Goal: Task Accomplishment & Management: Manage account settings

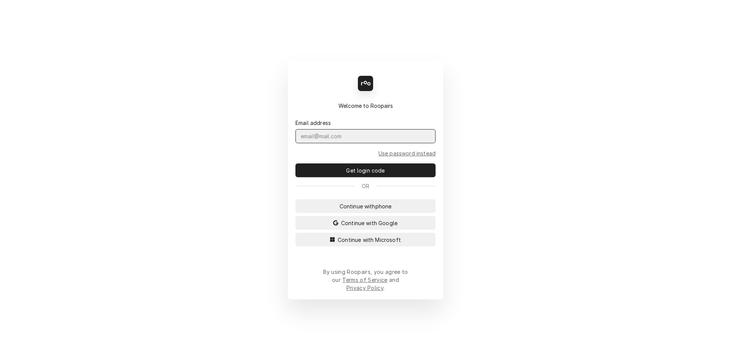
click at [345, 143] on input "Dynamic Content Wrapper" at bounding box center [365, 136] width 140 height 14
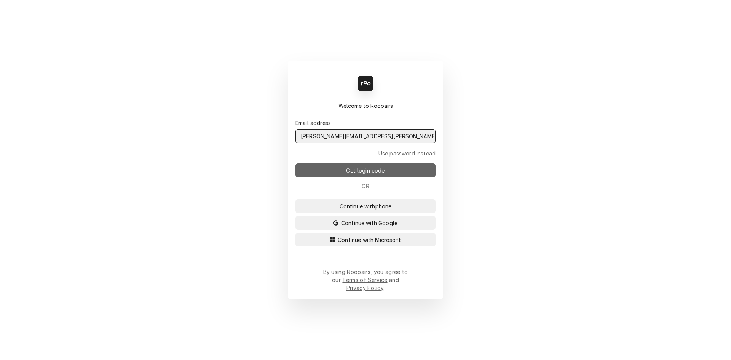
type input "Melissa.Nehls@csi1.com"
click at [366, 173] on span "Get login code" at bounding box center [364, 170] width 41 height 8
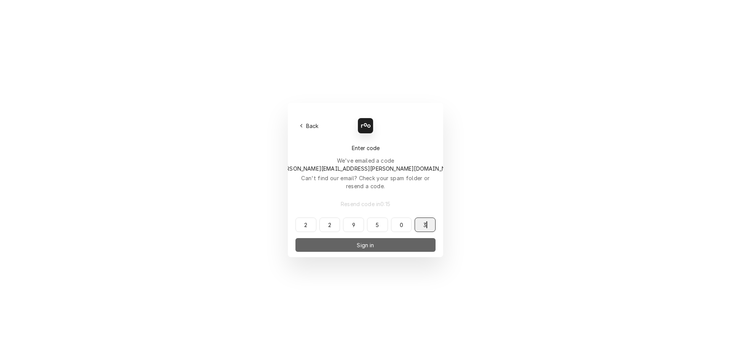
type input "229503"
click at [372, 241] on span "Sign in" at bounding box center [365, 245] width 20 height 8
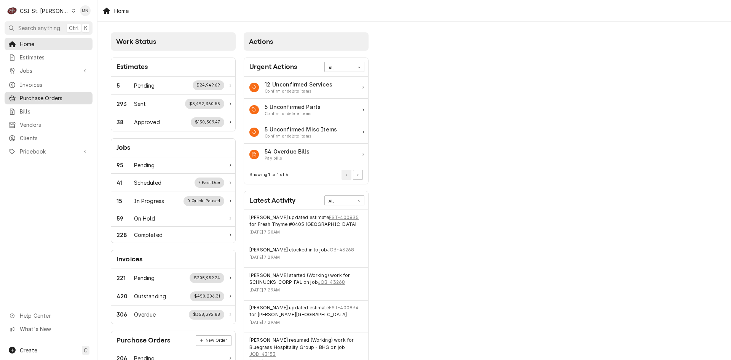
click at [36, 98] on span "Purchase Orders" at bounding box center [54, 98] width 69 height 8
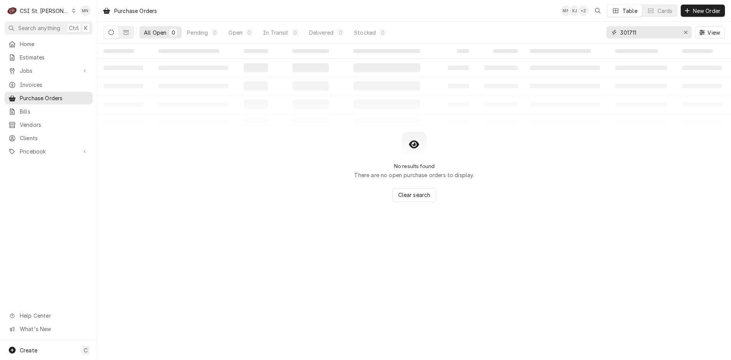
drag, startPoint x: 651, startPoint y: 30, endPoint x: 549, endPoint y: 30, distance: 102.7
click at [549, 30] on div "All Open 0 Pending 0 Open 0 In Transit 0 Delivered 0 Stocked 0 301711 View" at bounding box center [413, 32] width 621 height 21
type input "401334"
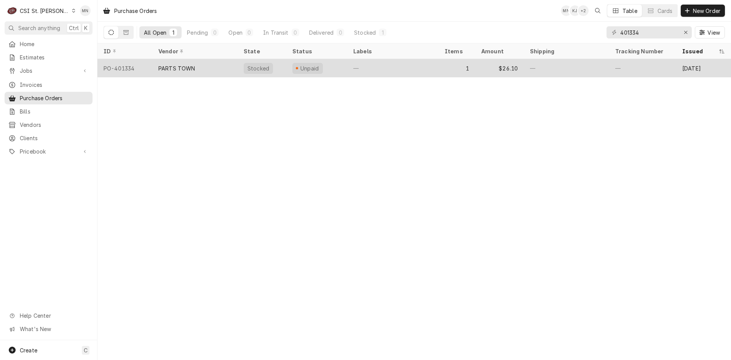
click at [183, 70] on div "PARTS TOWN" at bounding box center [176, 68] width 37 height 8
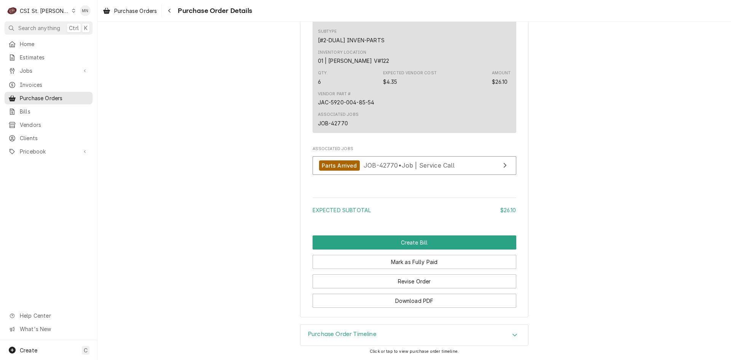
scroll to position [587, 0]
click at [426, 279] on button "Revise Order" at bounding box center [414, 281] width 204 height 14
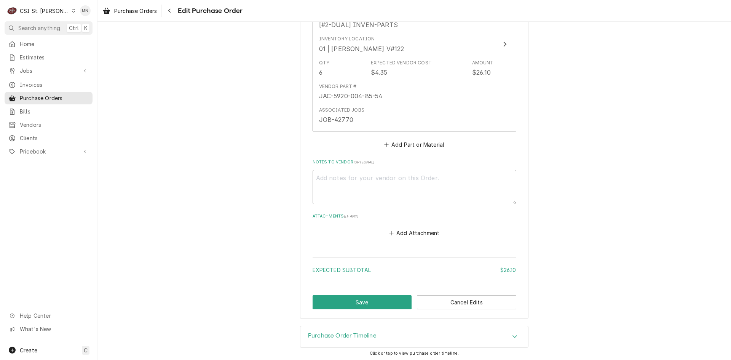
scroll to position [425, 0]
click at [419, 231] on button "Add Attachment" at bounding box center [413, 231] width 53 height 11
type textarea "x"
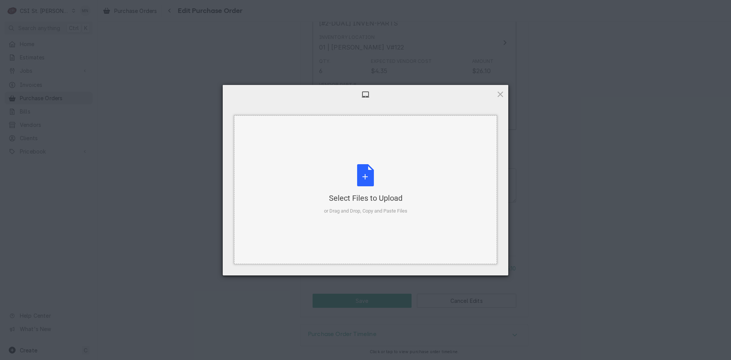
click at [368, 188] on div "Select Files to Upload or Drag and Drop, Copy and Paste Files" at bounding box center [365, 189] width 83 height 51
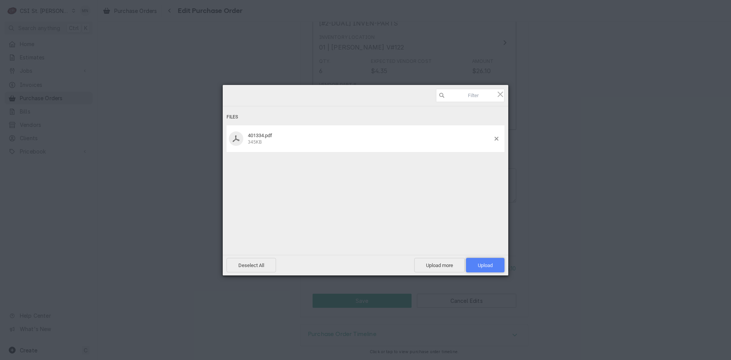
click at [479, 264] on span "Upload 1" at bounding box center [485, 265] width 15 height 6
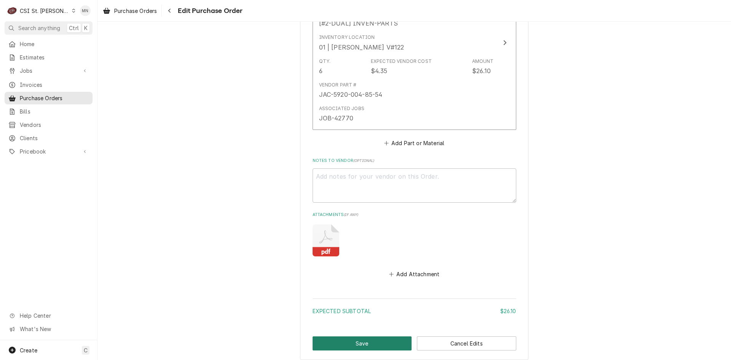
click at [378, 342] on button "Save" at bounding box center [361, 343] width 99 height 14
type textarea "x"
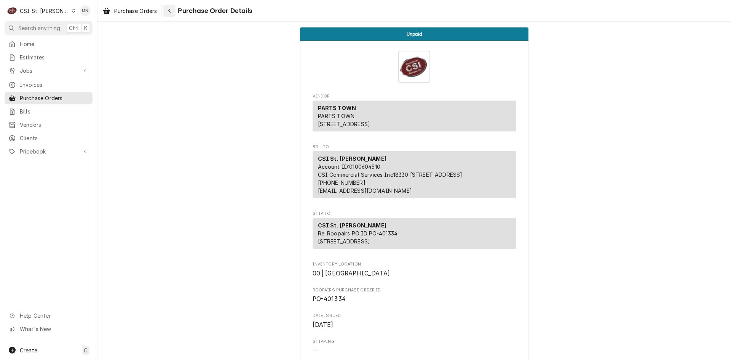
click at [173, 10] on div "Navigate back" at bounding box center [170, 11] width 8 height 8
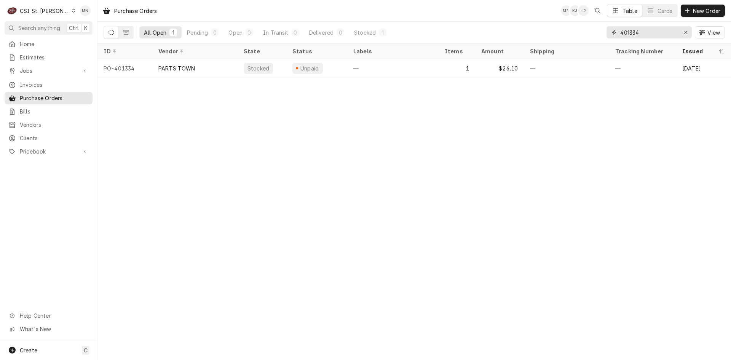
drag, startPoint x: 644, startPoint y: 32, endPoint x: 576, endPoint y: 36, distance: 68.6
click at [581, 36] on div "All Open 1 Pending 0 Open 0 In Transit 0 Delivered 0 Stocked 1 401334 View" at bounding box center [413, 32] width 621 height 21
type input "401369"
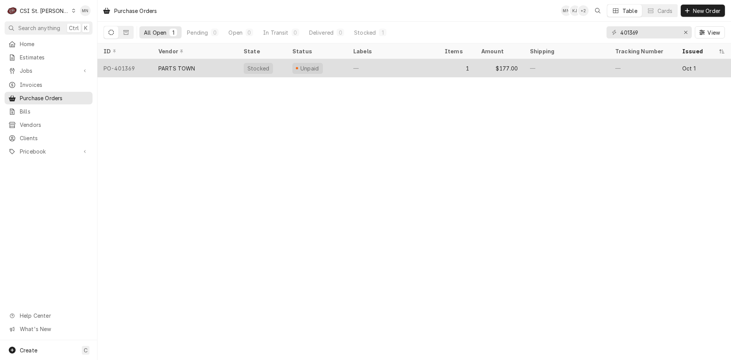
click at [185, 72] on div "PARTS TOWN" at bounding box center [194, 68] width 85 height 18
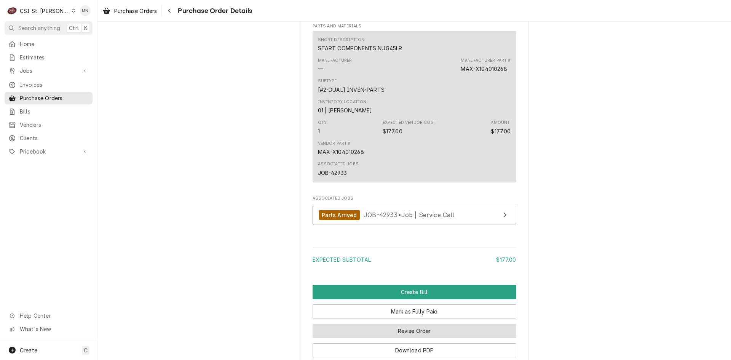
scroll to position [587, 0]
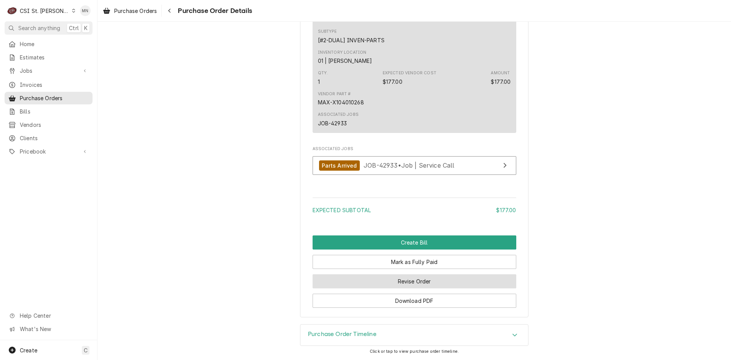
click at [415, 283] on button "Revise Order" at bounding box center [414, 281] width 204 height 14
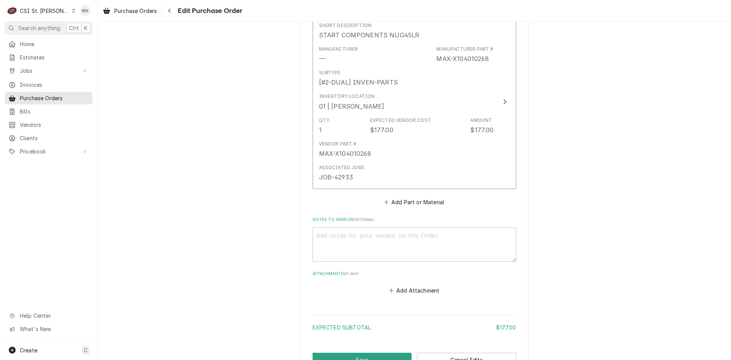
scroll to position [419, 0]
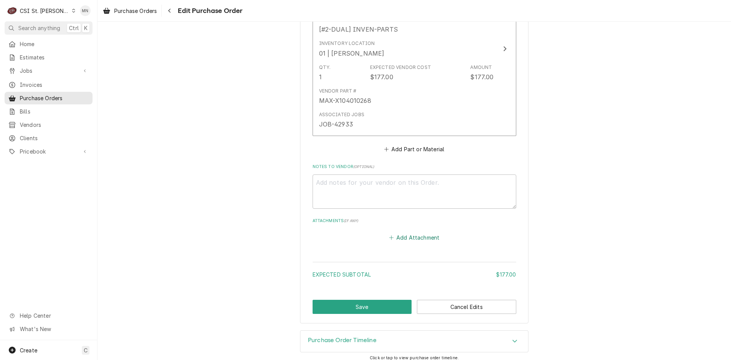
click at [407, 236] on button "Add Attachment" at bounding box center [413, 237] width 53 height 11
type textarea "x"
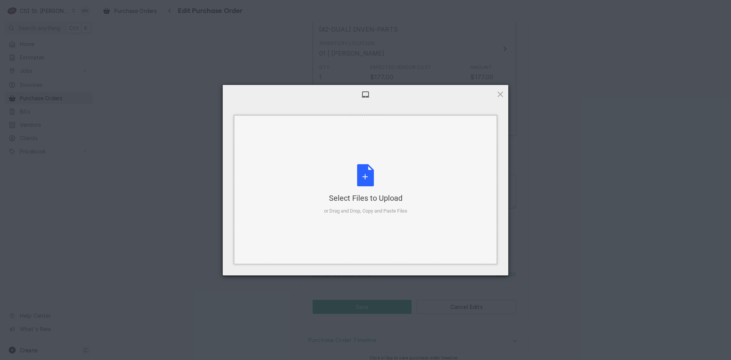
click at [353, 185] on div "Select Files to Upload or Drag and Drop, Copy and Paste Files" at bounding box center [365, 189] width 83 height 51
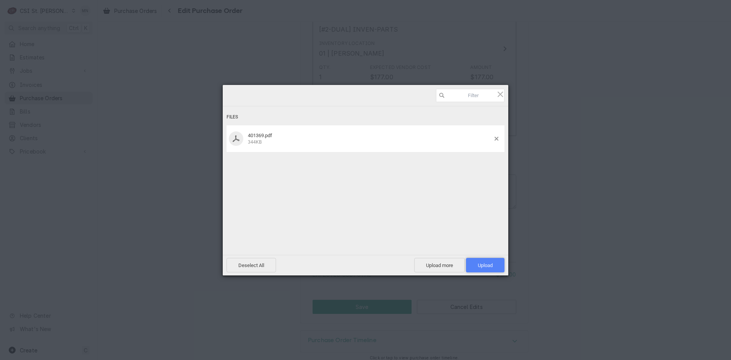
click at [489, 265] on span "Upload 1" at bounding box center [485, 265] width 15 height 6
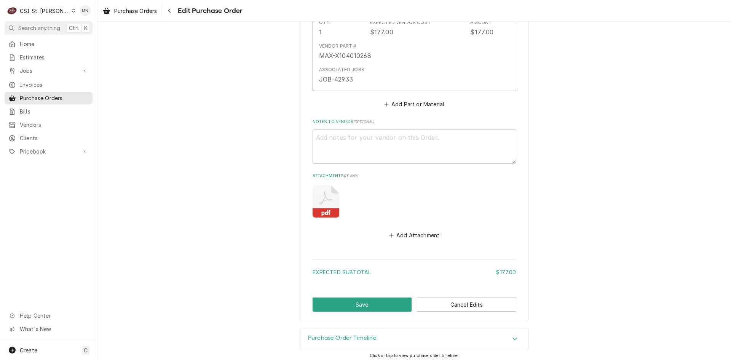
scroll to position [467, 0]
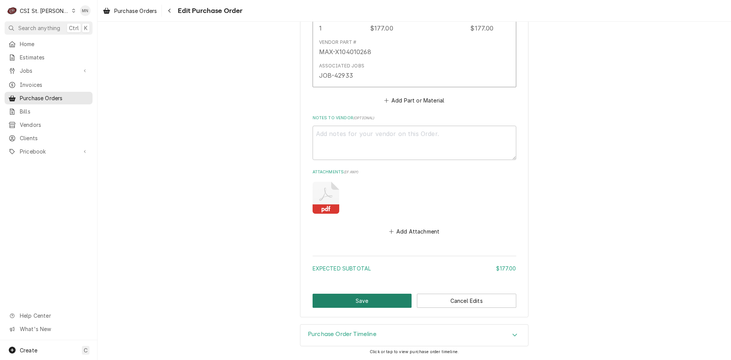
click at [363, 302] on button "Save" at bounding box center [361, 300] width 99 height 14
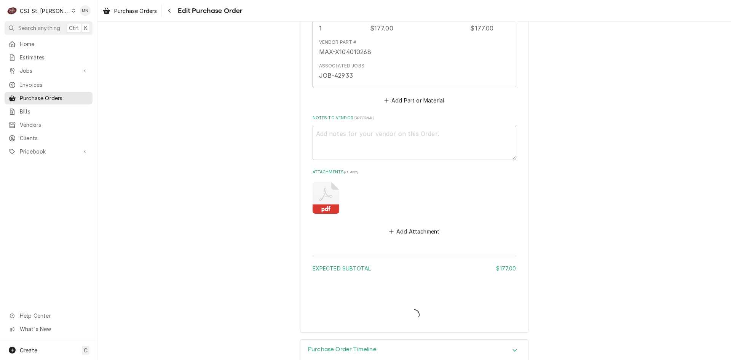
type textarea "x"
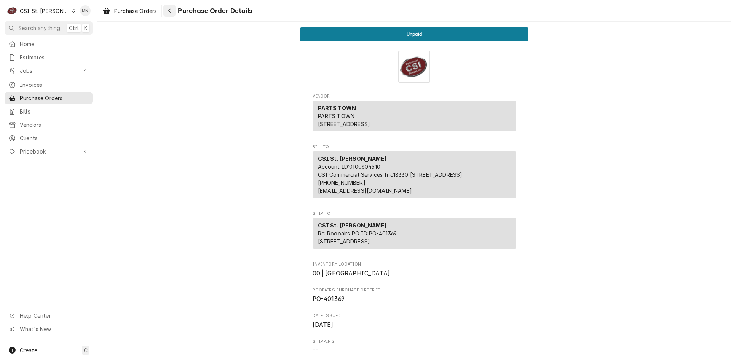
click at [172, 11] on div "Navigate back" at bounding box center [170, 11] width 8 height 8
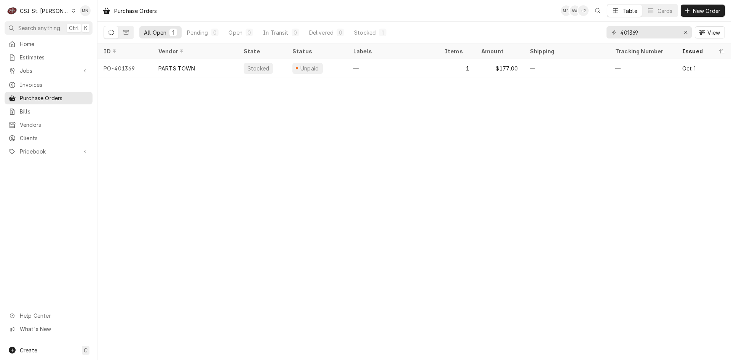
click at [41, 11] on div "CSI St. [PERSON_NAME]" at bounding box center [44, 11] width 49 height 8
click at [72, 15] on div "CSI [US_STATE][GEOGRAPHIC_DATA]" at bounding box center [117, 15] width 100 height 8
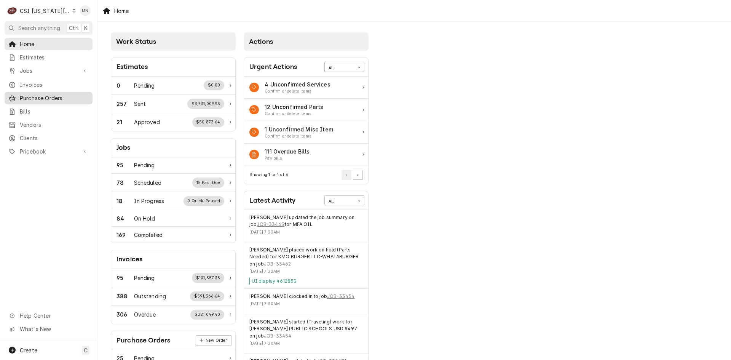
click at [40, 94] on span "Purchase Orders" at bounding box center [54, 98] width 69 height 8
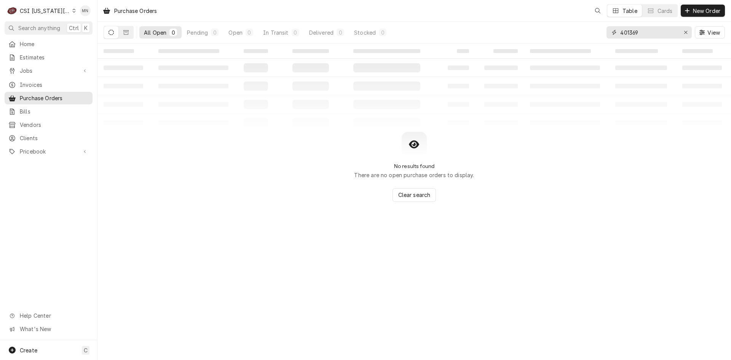
drag, startPoint x: 645, startPoint y: 32, endPoint x: 547, endPoint y: 31, distance: 98.5
click at [549, 31] on div "All Open 0 Pending 0 Open 0 In Transit 0 Delivered 0 Stocked 0 401369 View" at bounding box center [413, 32] width 621 height 21
type input "301773"
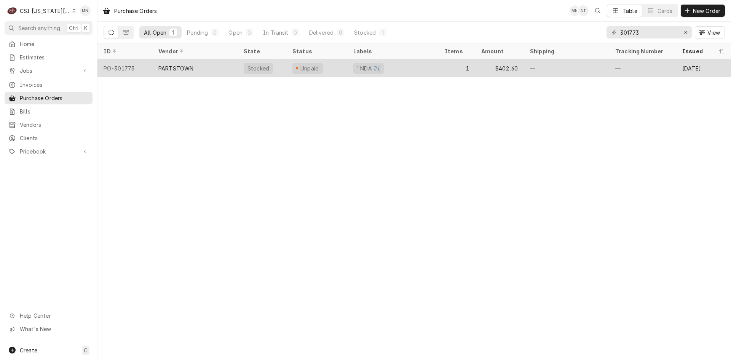
click at [196, 70] on div "PARTSTOWN" at bounding box center [194, 68] width 85 height 18
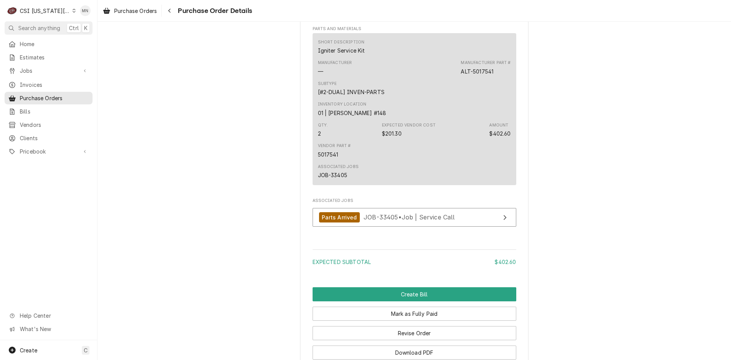
scroll to position [607, 0]
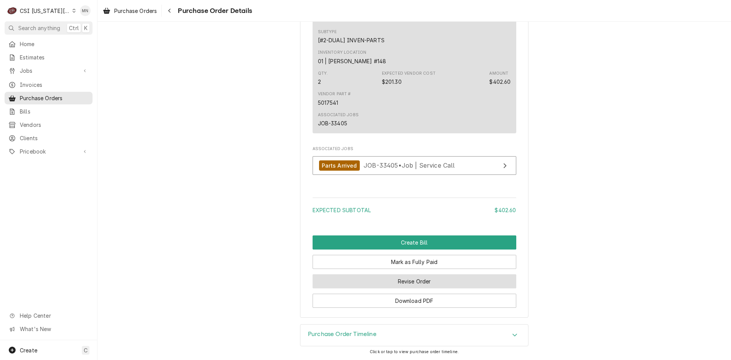
click at [412, 283] on button "Revise Order" at bounding box center [414, 281] width 204 height 14
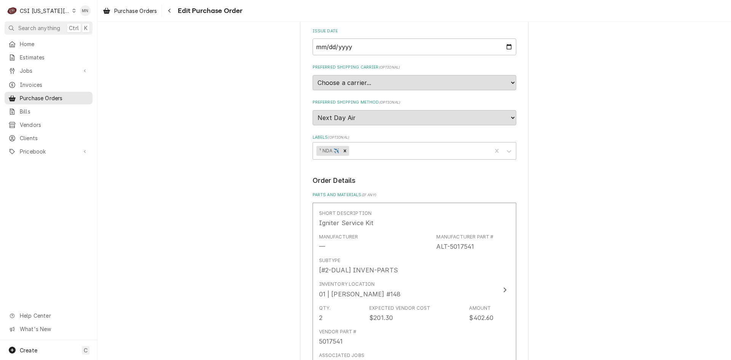
scroll to position [380, 0]
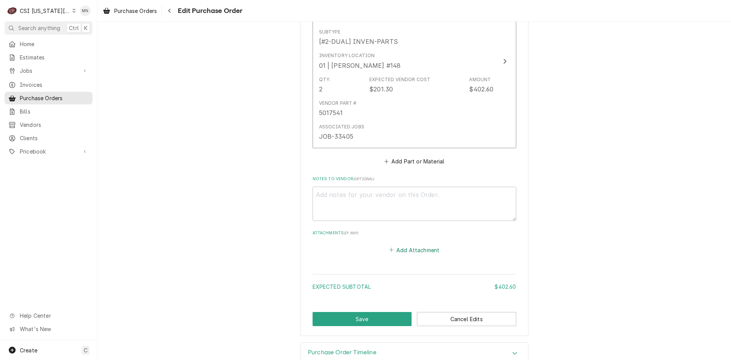
click at [409, 252] on button "Add Attachment" at bounding box center [413, 249] width 53 height 11
type textarea "x"
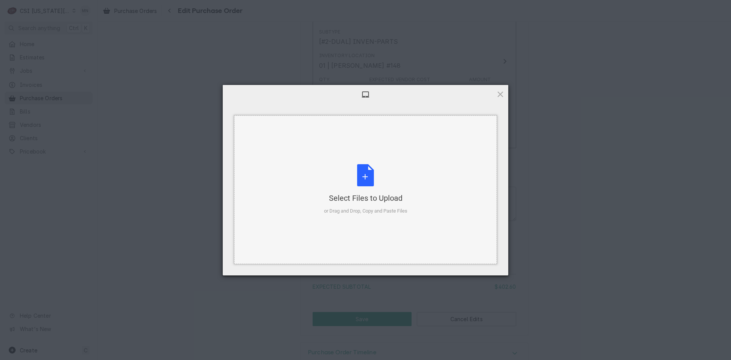
click at [358, 184] on div "Select Files to Upload or Drag and Drop, Copy and Paste Files" at bounding box center [365, 189] width 83 height 51
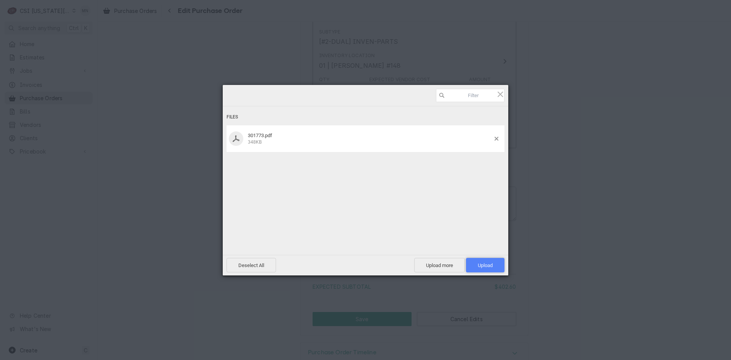
click at [483, 264] on span "Upload 1" at bounding box center [485, 265] width 15 height 6
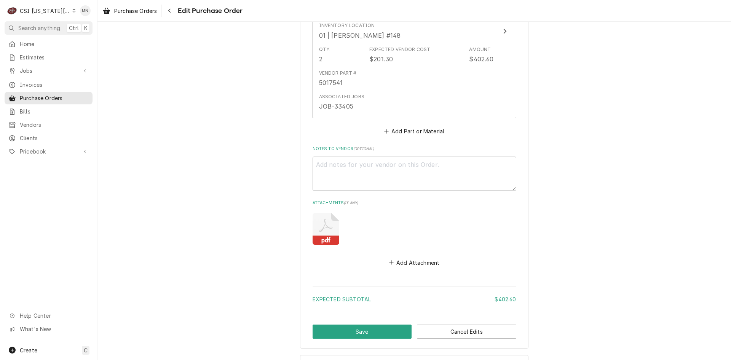
scroll to position [441, 0]
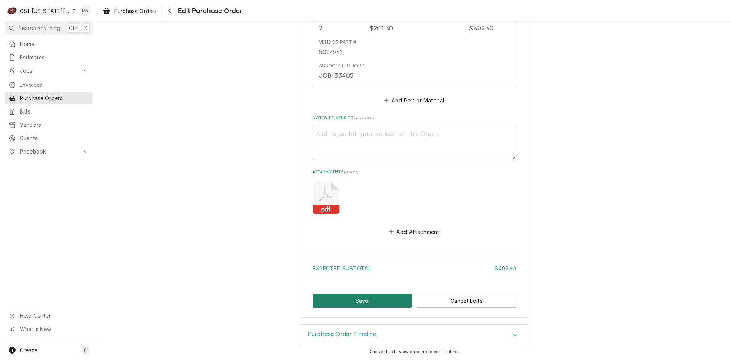
click at [361, 296] on button "Save" at bounding box center [361, 300] width 99 height 14
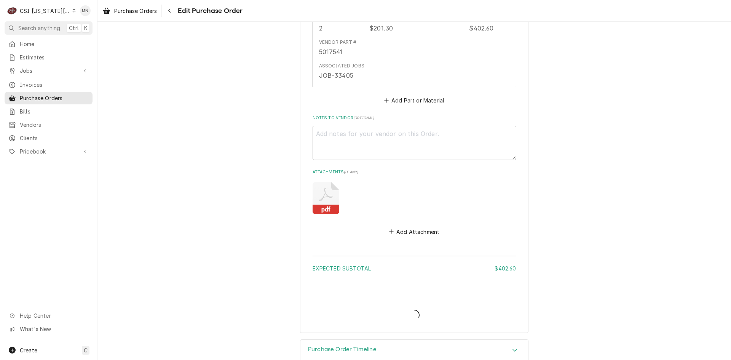
type textarea "x"
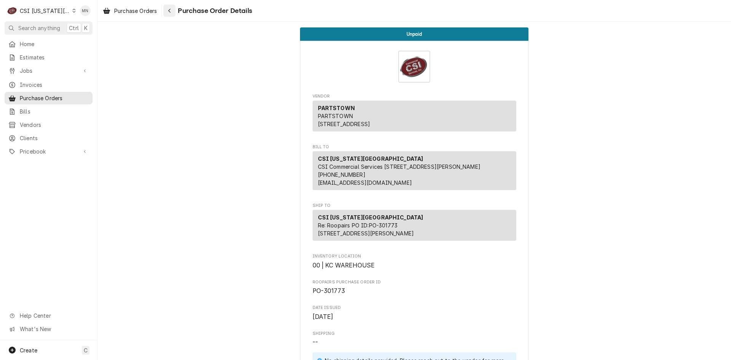
click at [170, 11] on icon "Navigate back" at bounding box center [169, 10] width 3 height 5
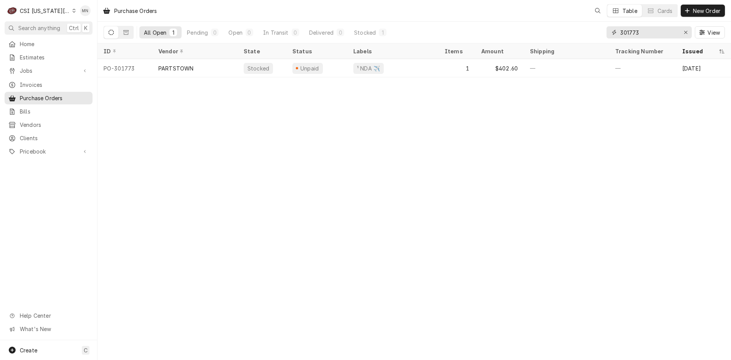
click at [643, 32] on input "301773" at bounding box center [648, 32] width 57 height 12
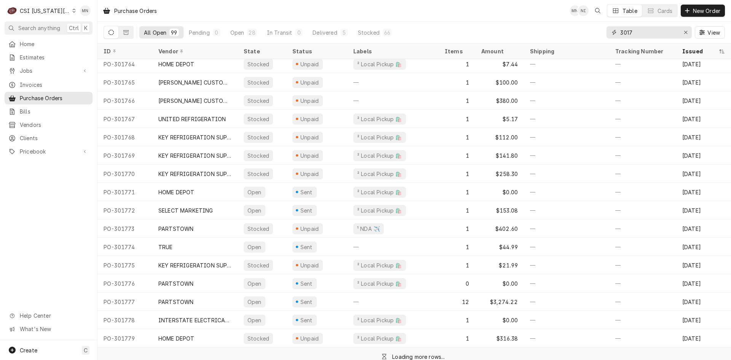
scroll to position [1183, 0]
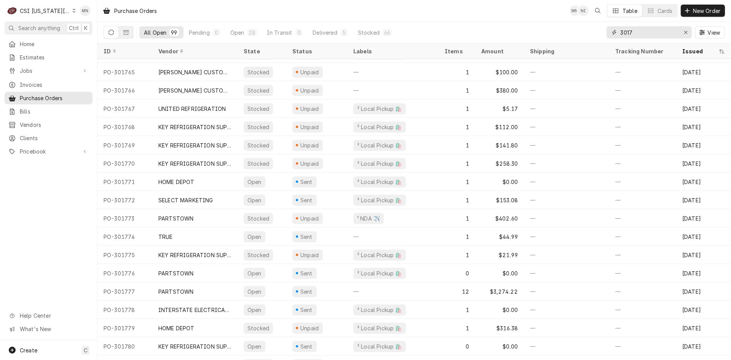
type input "3017"
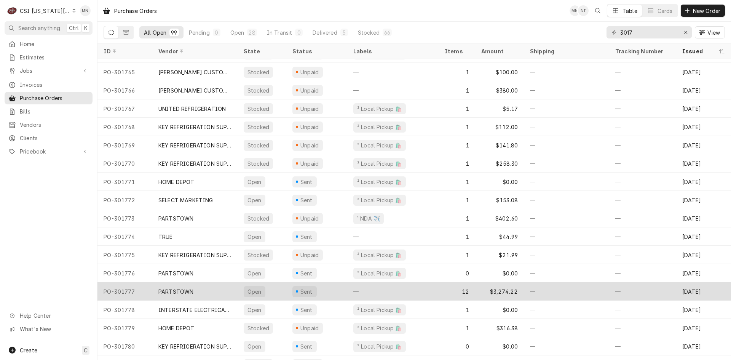
click at [193, 292] on div "PARTSTOWN" at bounding box center [194, 291] width 85 height 18
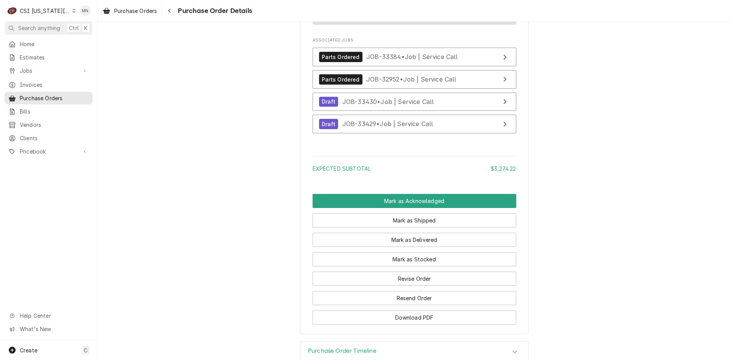
scroll to position [2283, 0]
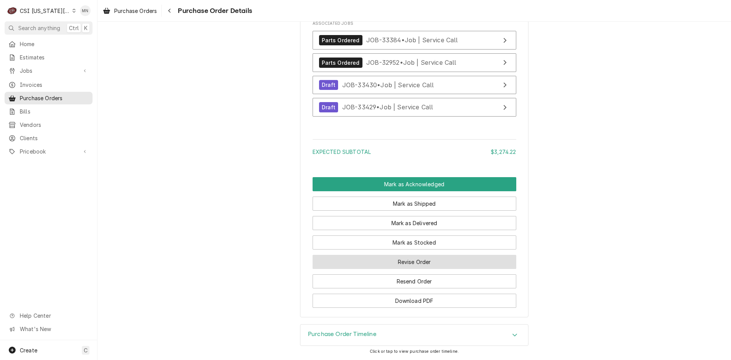
click at [380, 267] on button "Revise Order" at bounding box center [414, 262] width 204 height 14
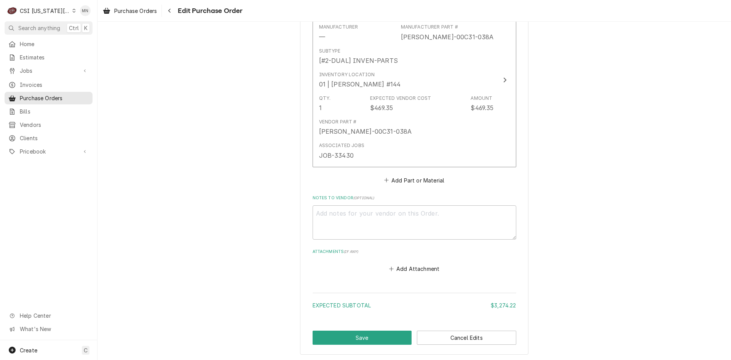
scroll to position [2301, 0]
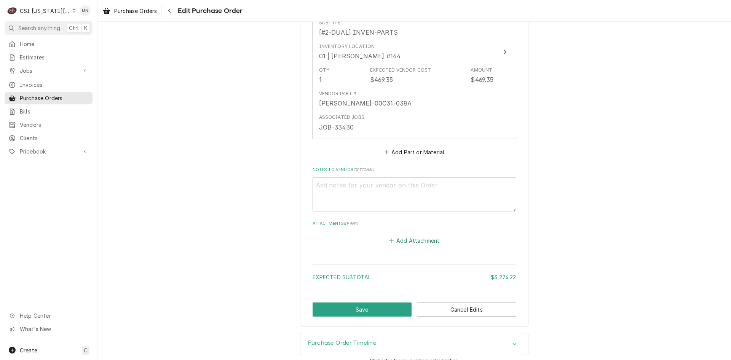
click at [403, 235] on button "Add Attachment" at bounding box center [413, 240] width 53 height 11
type textarea "x"
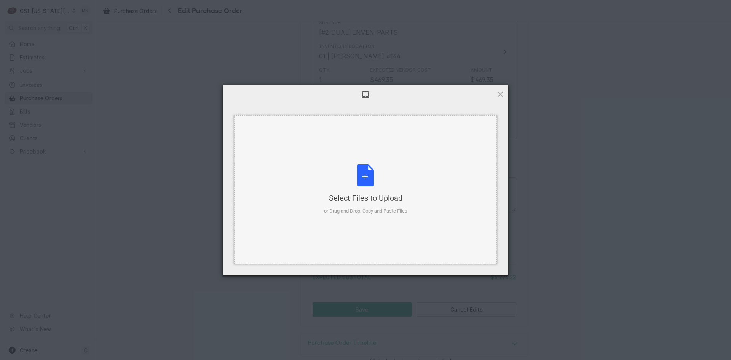
click at [366, 188] on div "Select Files to Upload or Drag and Drop, Copy and Paste Files" at bounding box center [365, 189] width 83 height 51
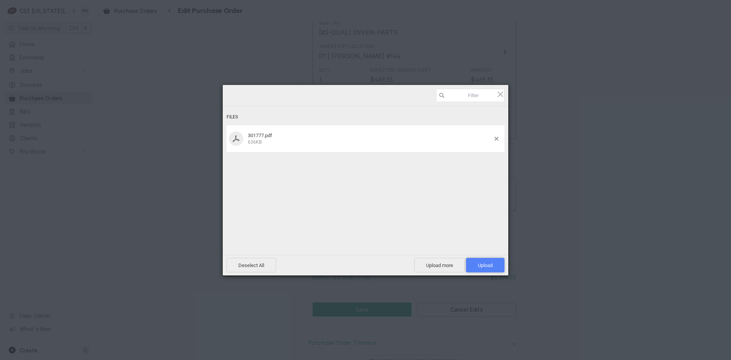
click at [484, 262] on span "Upload 1" at bounding box center [485, 265] width 15 height 6
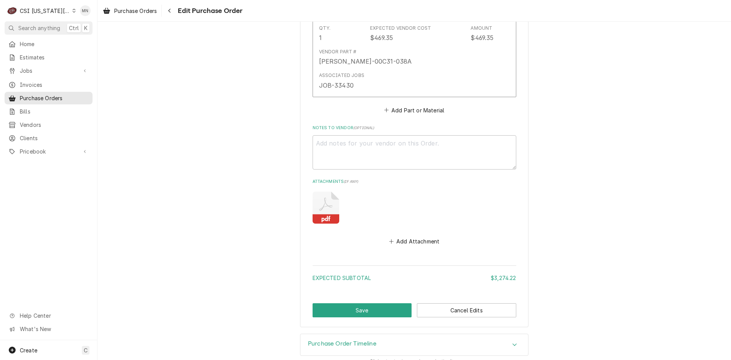
scroll to position [2343, 0]
click at [370, 302] on button "Save" at bounding box center [361, 309] width 99 height 14
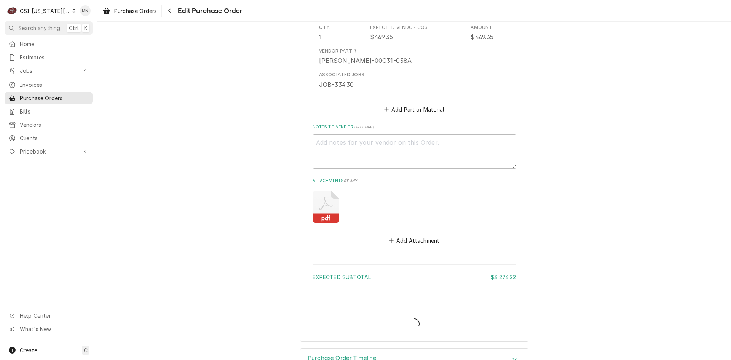
type textarea "x"
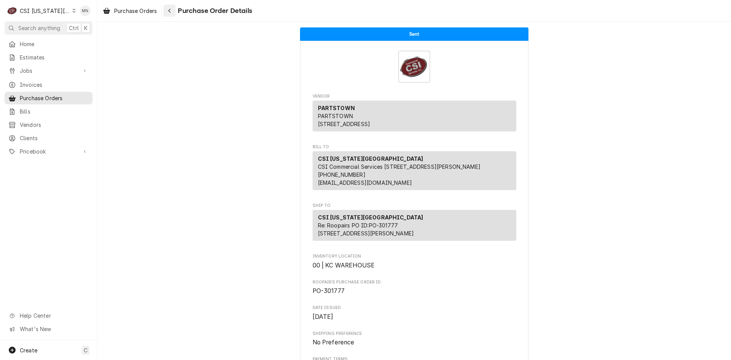
click at [174, 6] on button "Navigate back" at bounding box center [169, 11] width 12 height 12
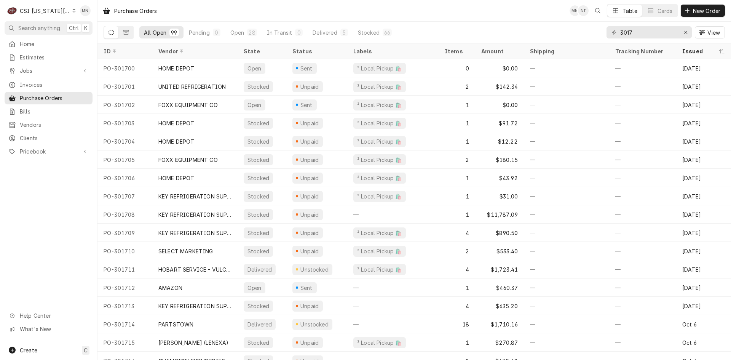
click at [60, 9] on div "CSI Kansas City" at bounding box center [45, 11] width 50 height 8
click at [80, 24] on div "CSI [US_STATE]" at bounding box center [131, 29] width 116 height 10
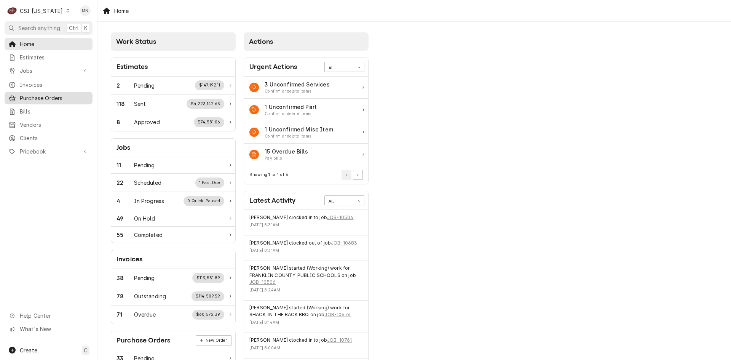
click at [39, 95] on span "Purchase Orders" at bounding box center [54, 98] width 69 height 8
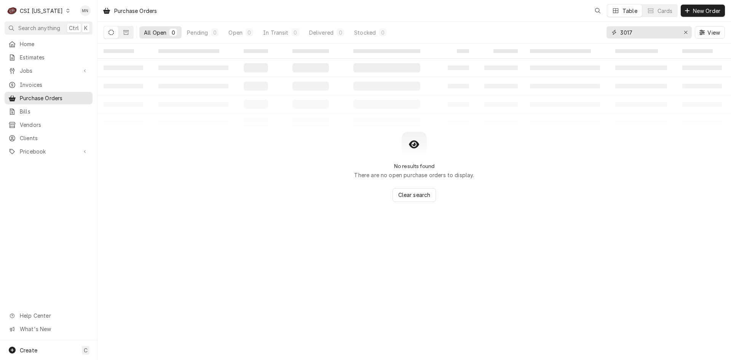
drag, startPoint x: 581, startPoint y: 32, endPoint x: 524, endPoint y: 29, distance: 56.8
click at [525, 29] on div "All Open 0 Pending 0 Open 0 In Transit 0 Delivered 0 Stocked 0 3017 View" at bounding box center [413, 32] width 621 height 21
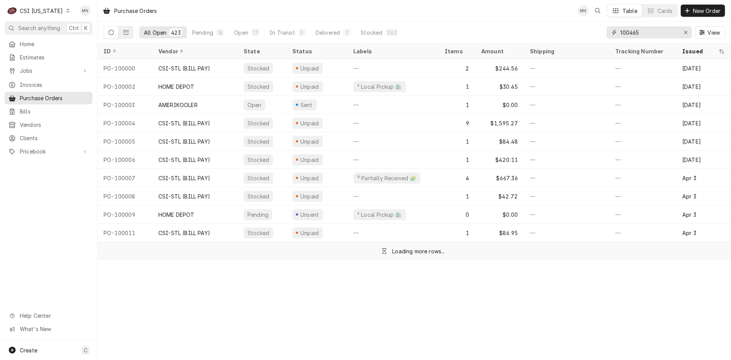
type input "100465"
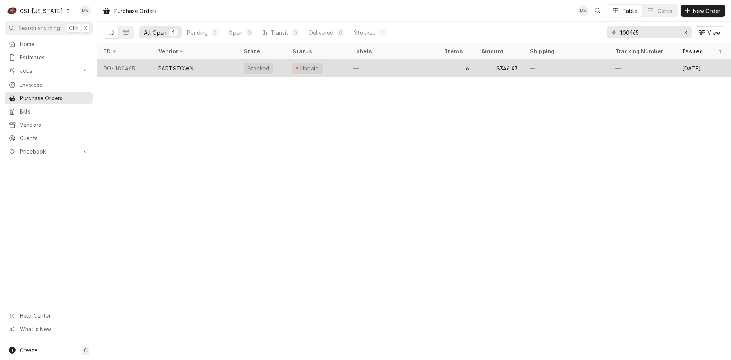
click at [199, 70] on div "PARTSTOWN" at bounding box center [194, 68] width 85 height 18
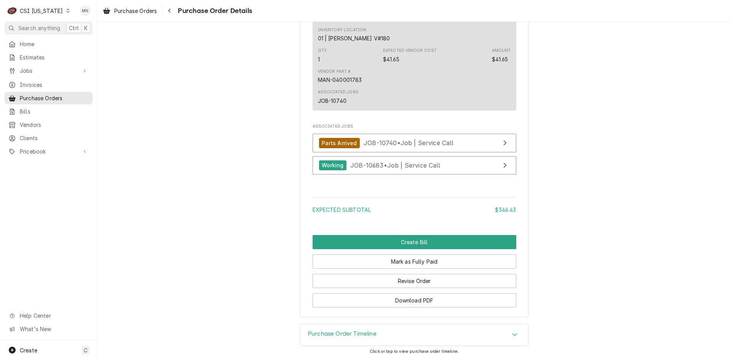
scroll to position [1377, 0]
click at [414, 280] on button "Revise Order" at bounding box center [414, 281] width 204 height 14
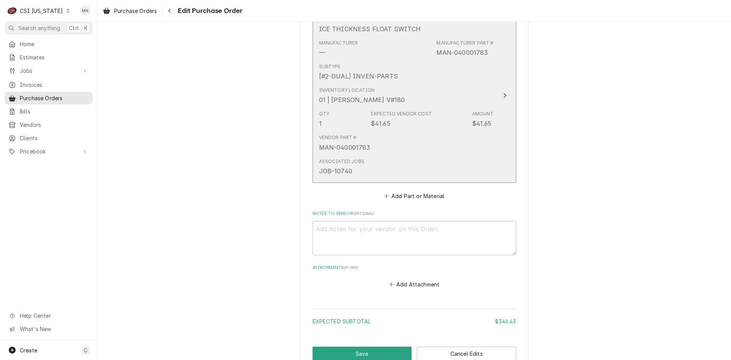
scroll to position [1288, 0]
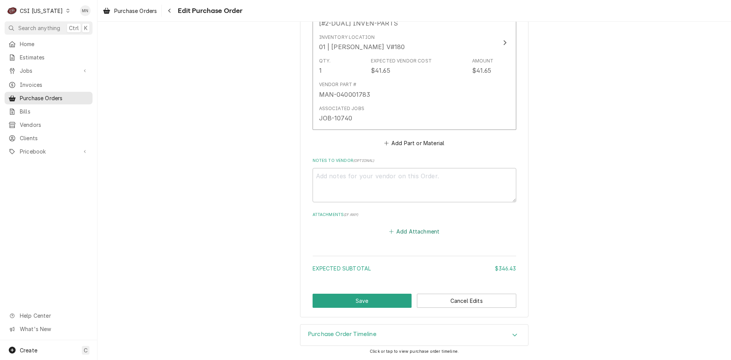
click at [413, 235] on button "Add Attachment" at bounding box center [413, 231] width 53 height 11
type textarea "x"
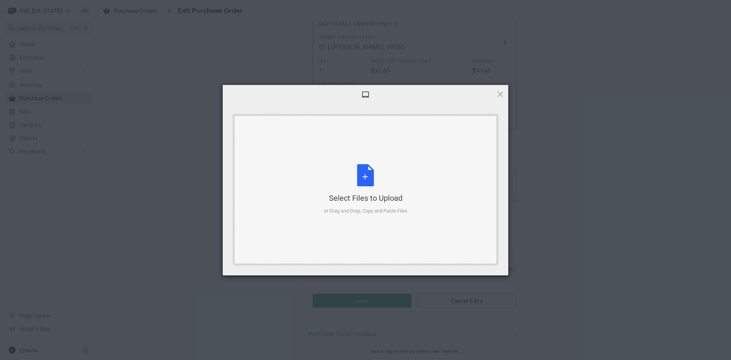
click at [359, 184] on div "Select Files to Upload or Drag and Drop, Copy and Paste Files" at bounding box center [365, 189] width 83 height 51
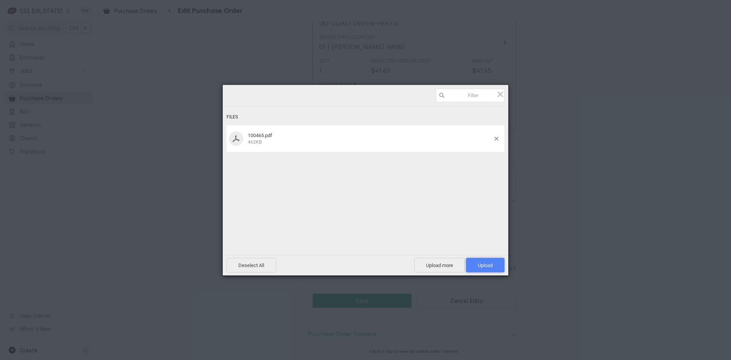
click at [478, 264] on span "Upload 1" at bounding box center [485, 265] width 15 height 6
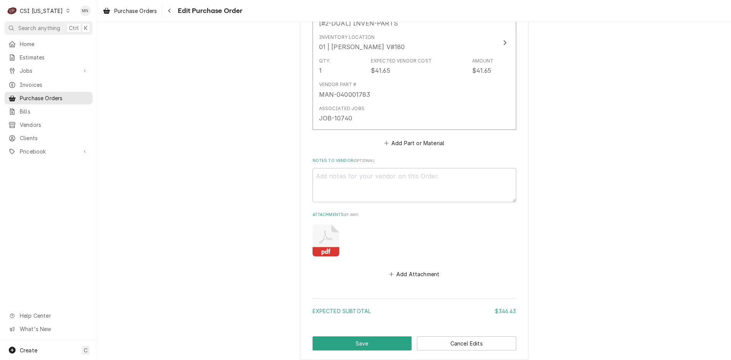
scroll to position [1331, 0]
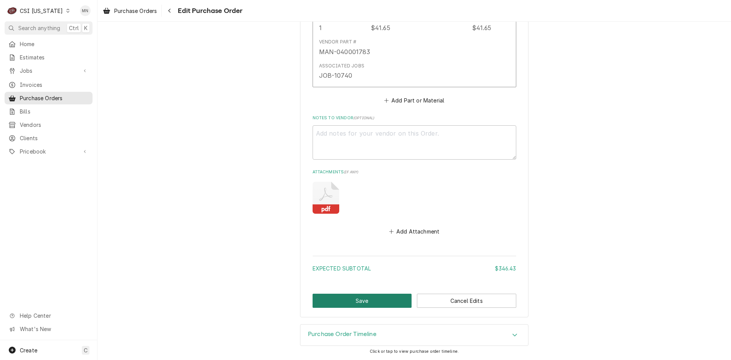
click at [354, 299] on button "Save" at bounding box center [361, 300] width 99 height 14
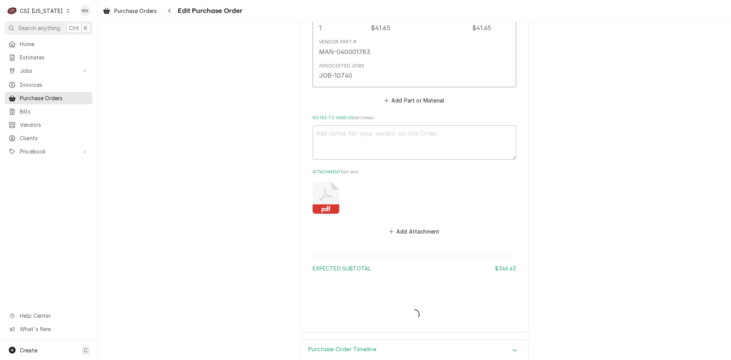
type textarea "x"
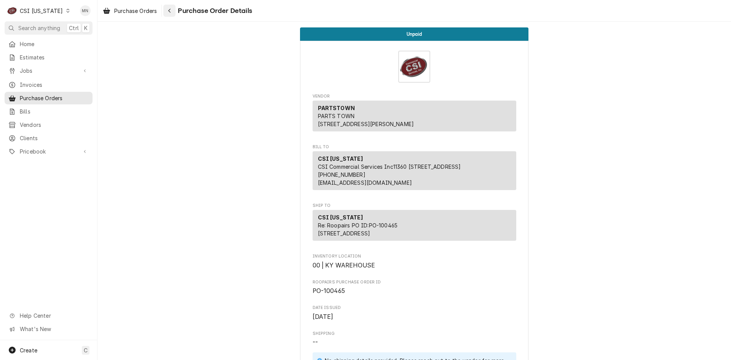
click at [173, 14] on div "Navigate back" at bounding box center [170, 11] width 8 height 8
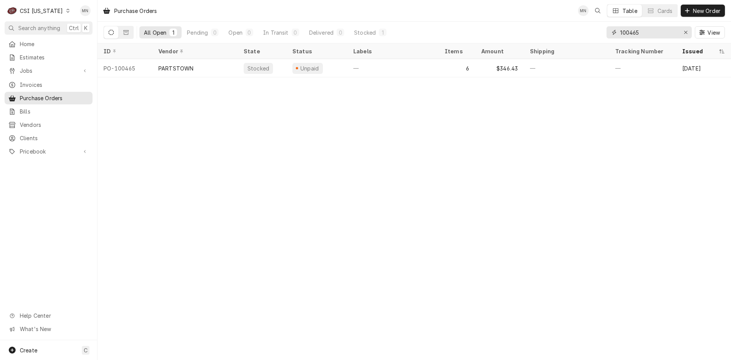
drag, startPoint x: 646, startPoint y: 32, endPoint x: 502, endPoint y: 27, distance: 144.3
click at [511, 27] on div "All Open 1 Pending 0 Open 0 In Transit 0 Delivered 0 Stocked 1 100465 View" at bounding box center [413, 32] width 621 height 21
type input "401459"
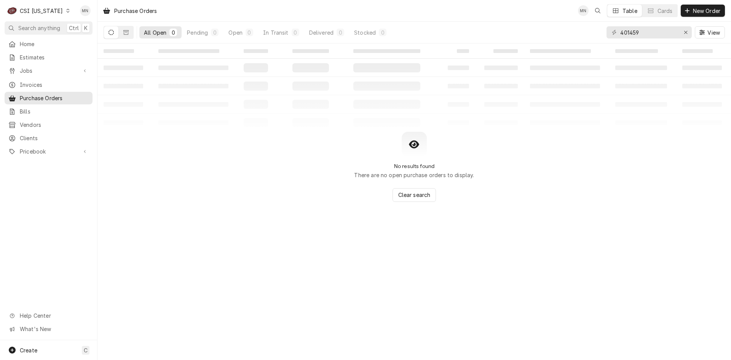
click at [51, 11] on div "CSI Kentucky" at bounding box center [41, 11] width 43 height 8
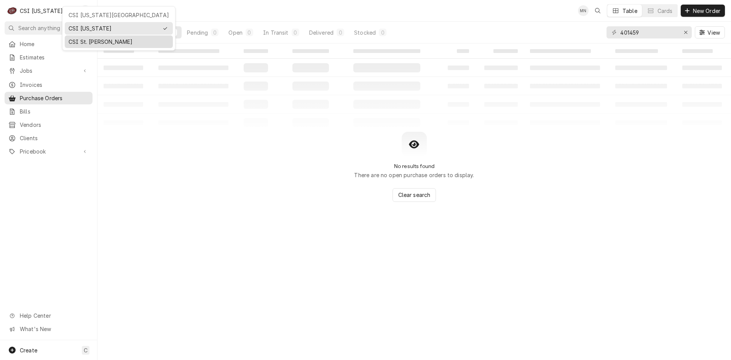
click at [72, 37] on div "CSI St. [PERSON_NAME]" at bounding box center [118, 42] width 105 height 10
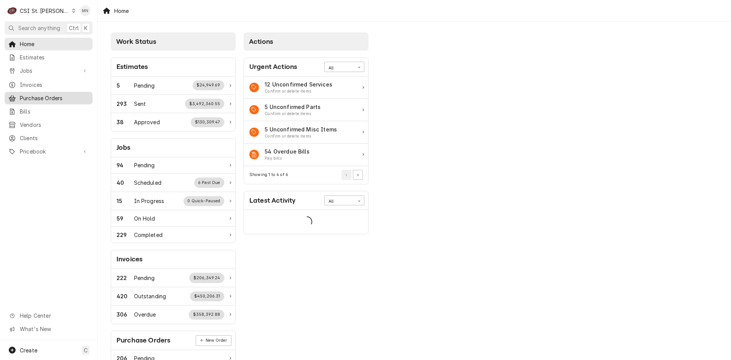
click at [37, 94] on span "Purchase Orders" at bounding box center [54, 98] width 69 height 8
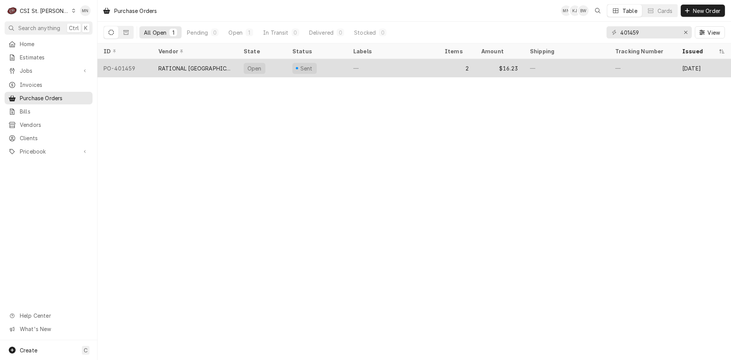
click at [188, 64] on div "RATIONAL [GEOGRAPHIC_DATA]" at bounding box center [194, 68] width 73 height 8
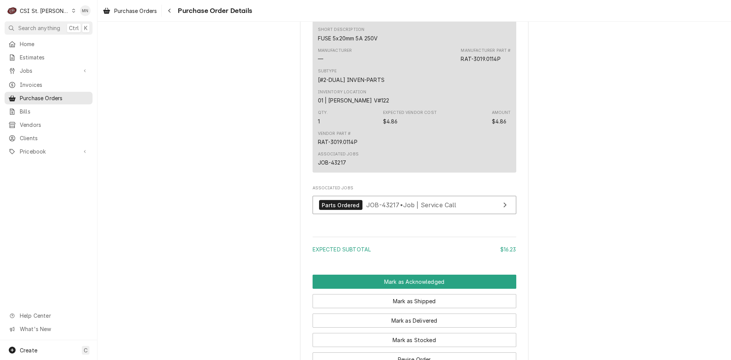
scroll to position [685, 0]
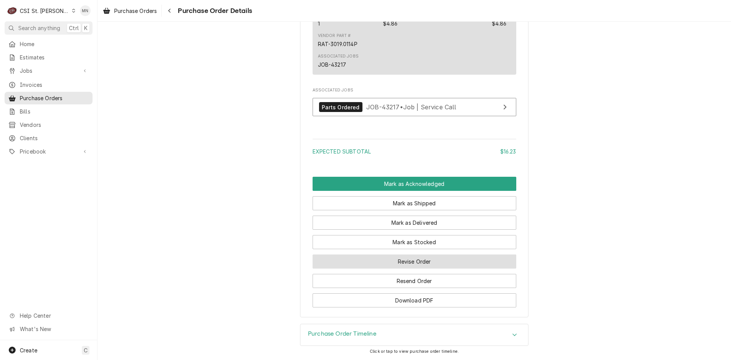
click at [401, 268] on button "Revise Order" at bounding box center [414, 261] width 204 height 14
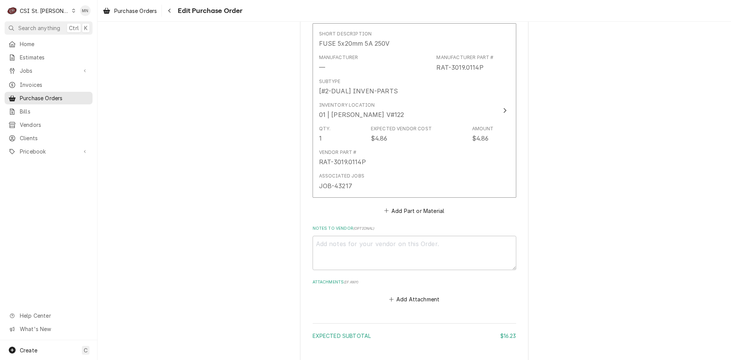
scroll to position [572, 0]
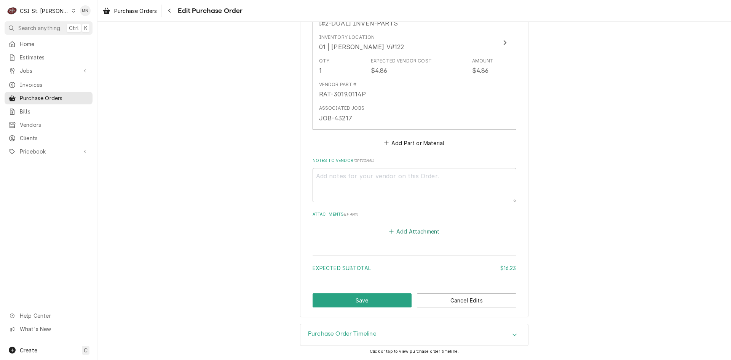
click at [409, 232] on button "Add Attachment" at bounding box center [413, 231] width 53 height 11
type textarea "x"
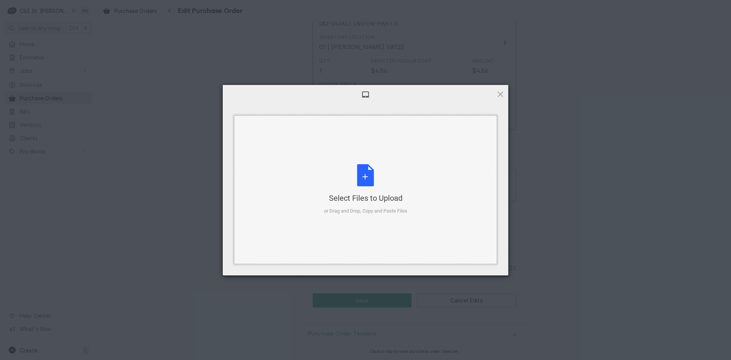
click at [359, 195] on div "Select Files to Upload" at bounding box center [365, 198] width 83 height 11
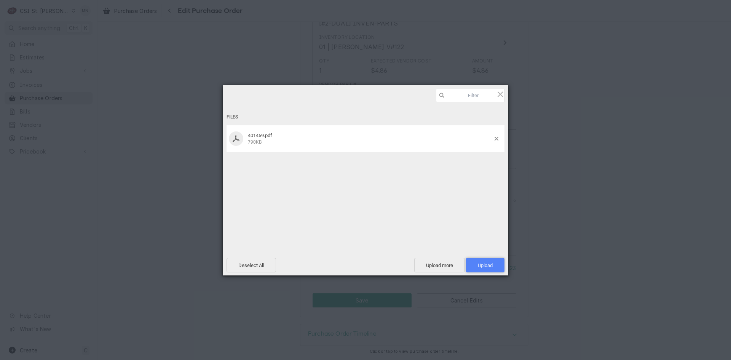
click at [488, 263] on span "Upload 1" at bounding box center [485, 265] width 15 height 6
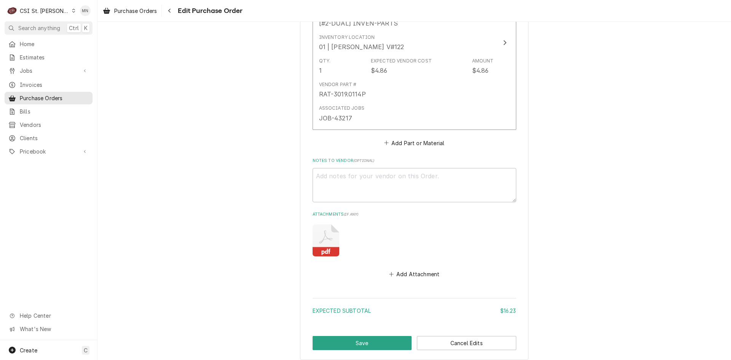
scroll to position [610, 0]
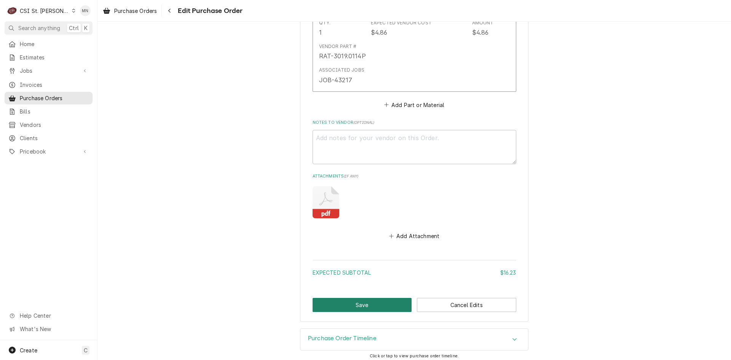
click at [371, 308] on button "Save" at bounding box center [361, 305] width 99 height 14
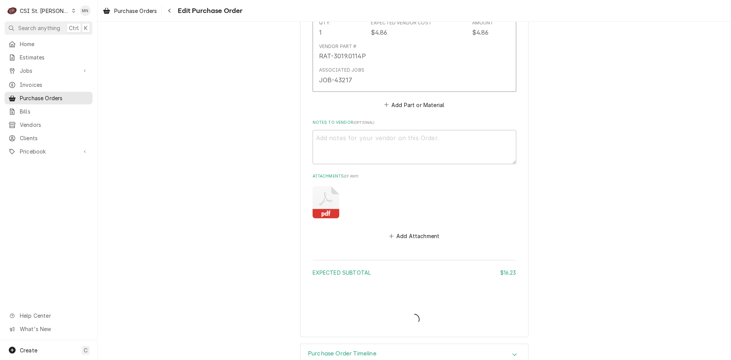
type textarea "x"
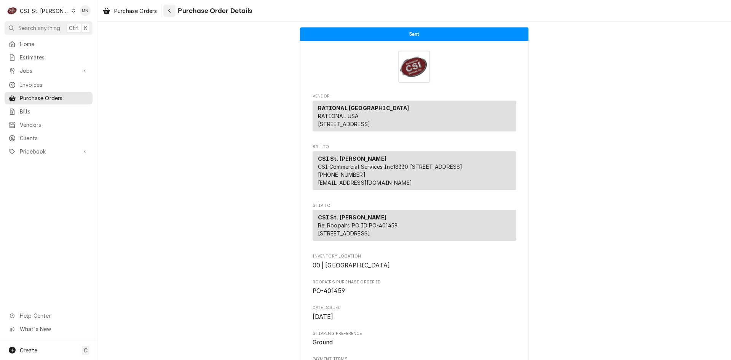
click at [173, 11] on div "Navigate back" at bounding box center [170, 11] width 8 height 8
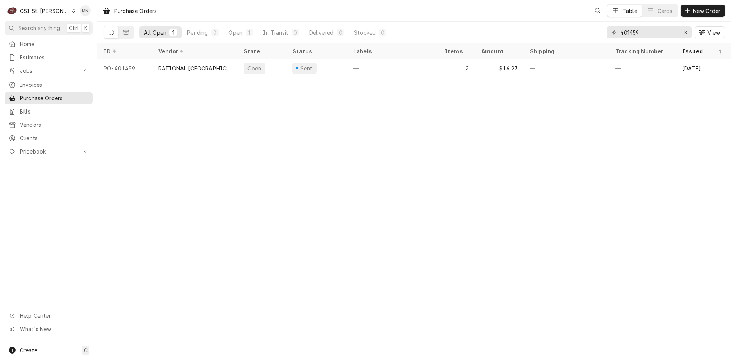
click at [45, 12] on div "CSI St. Louis" at bounding box center [44, 11] width 49 height 8
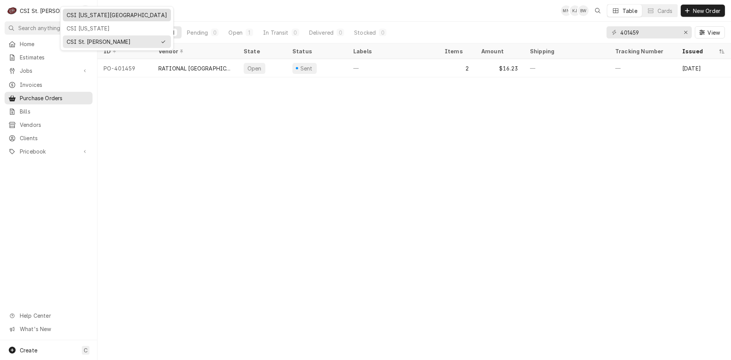
click at [75, 17] on div "CSI [US_STATE][GEOGRAPHIC_DATA]" at bounding box center [117, 15] width 100 height 8
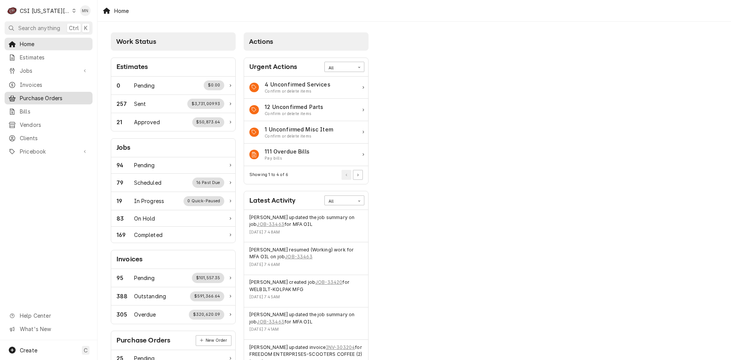
click at [59, 94] on span "Purchase Orders" at bounding box center [54, 98] width 69 height 8
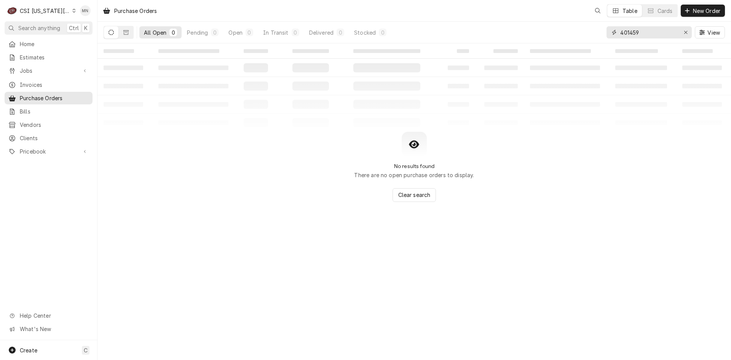
drag, startPoint x: 646, startPoint y: 32, endPoint x: 592, endPoint y: 32, distance: 54.8
click at [603, 32] on div "All Open 0 Pending 0 Open 0 In Transit 0 Delivered 0 Stocked 0 401459 View" at bounding box center [413, 32] width 621 height 21
type input "301798"
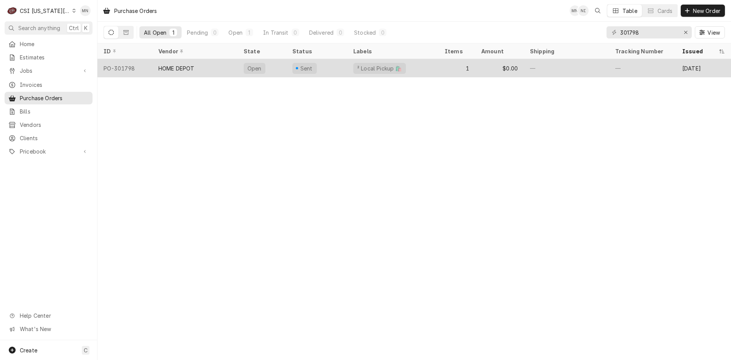
click at [179, 62] on div "HOME DEPOT" at bounding box center [194, 68] width 85 height 18
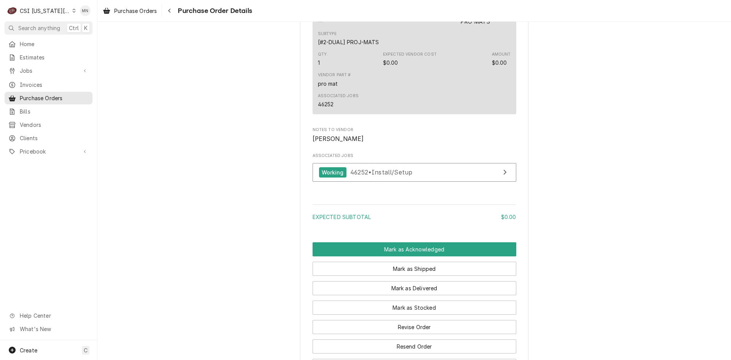
scroll to position [574, 0]
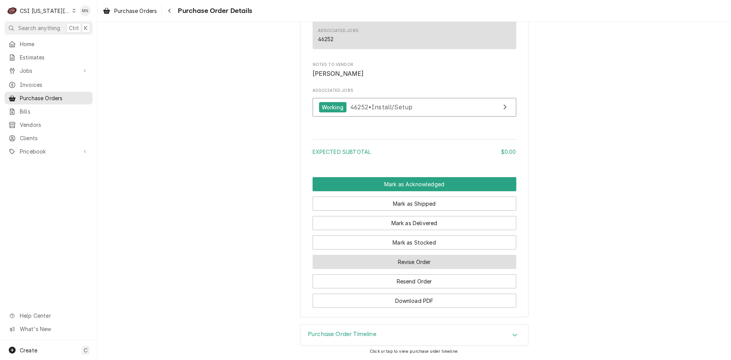
click at [390, 262] on button "Revise Order" at bounding box center [414, 262] width 204 height 14
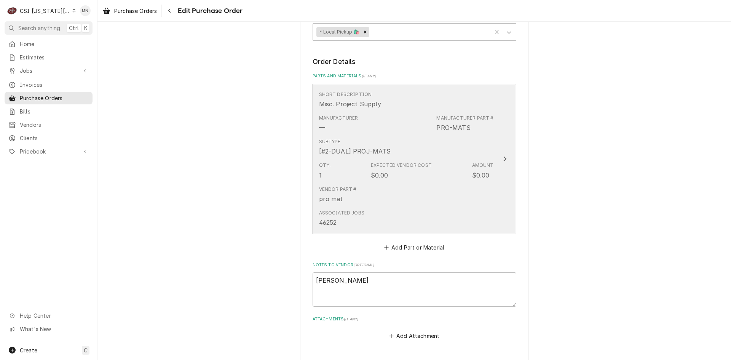
scroll to position [371, 0]
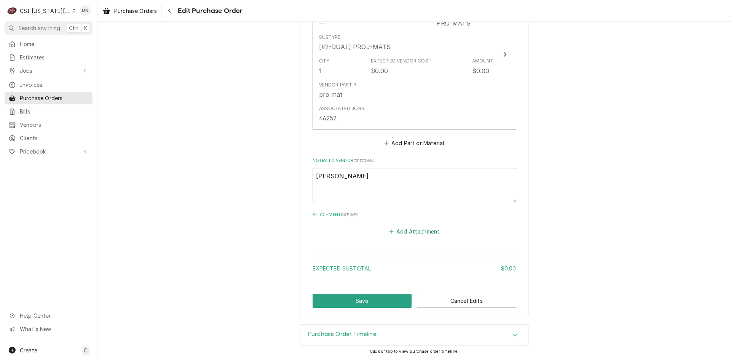
click at [390, 232] on icon "Attachments" at bounding box center [391, 231] width 5 height 5
type textarea "x"
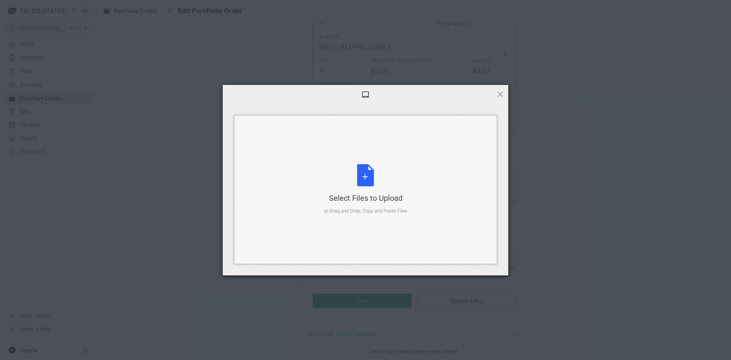
click at [360, 183] on div "Select Files to Upload or Drag and Drop, Copy and Paste Files" at bounding box center [365, 189] width 83 height 51
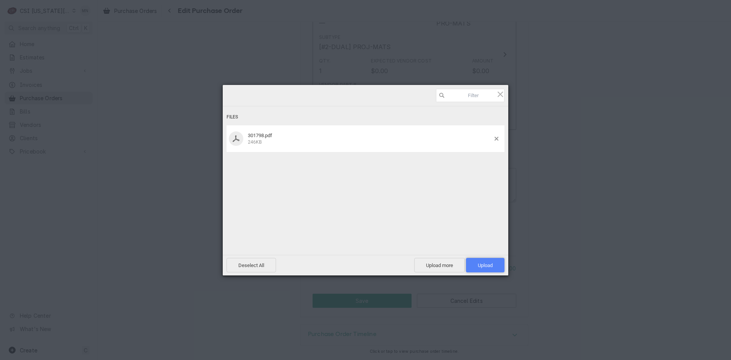
click at [494, 265] on span "Upload 1" at bounding box center [485, 265] width 38 height 14
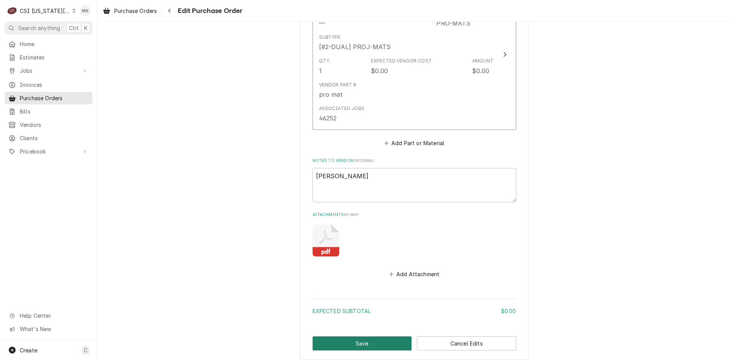
click at [376, 341] on button "Save" at bounding box center [361, 343] width 99 height 14
type textarea "x"
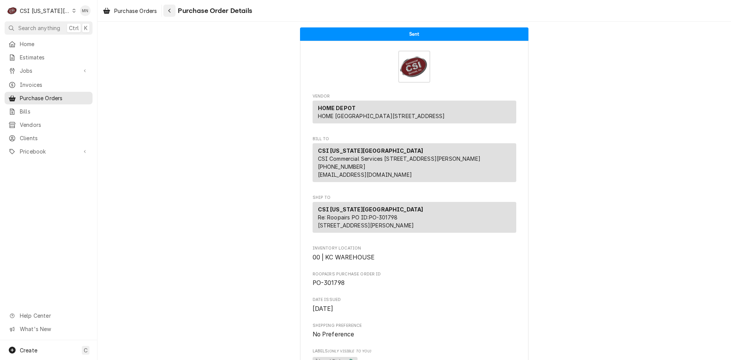
click at [167, 8] on div "Navigate back" at bounding box center [170, 11] width 8 height 8
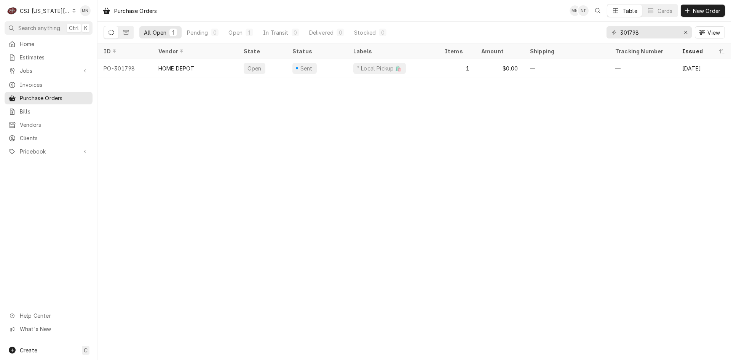
click at [41, 11] on div "CSI [US_STATE][GEOGRAPHIC_DATA]" at bounding box center [45, 11] width 50 height 8
click at [94, 27] on div "CSI [US_STATE]" at bounding box center [130, 28] width 111 height 8
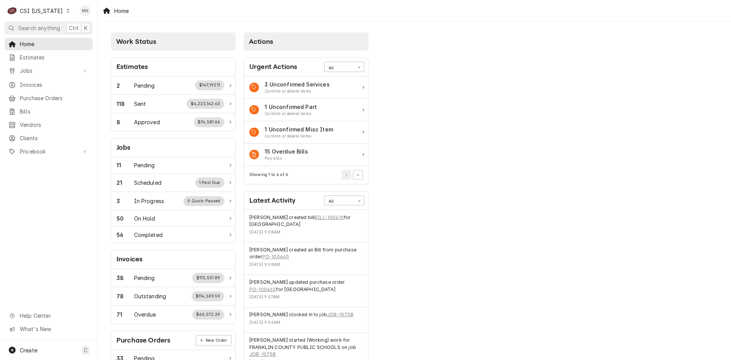
click at [39, 10] on div "CSI [US_STATE]" at bounding box center [41, 11] width 43 height 8
click at [76, 39] on div "CSI St. Louis" at bounding box center [118, 42] width 100 height 8
click at [32, 42] on span "Home" at bounding box center [54, 44] width 69 height 8
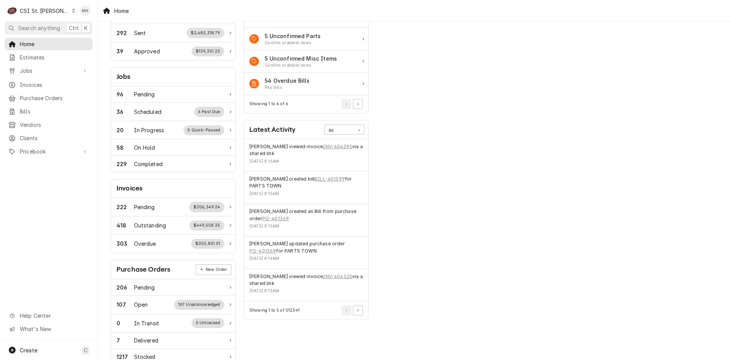
scroll to position [76, 0]
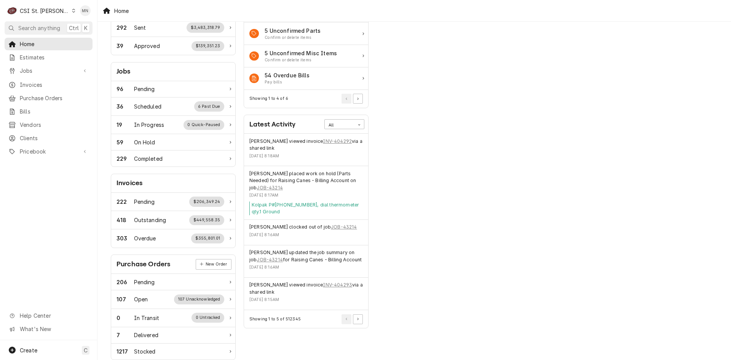
click at [51, 9] on div "CSI St. Louis" at bounding box center [44, 11] width 49 height 8
click at [80, 11] on div "CSI [US_STATE][GEOGRAPHIC_DATA]" at bounding box center [117, 15] width 100 height 8
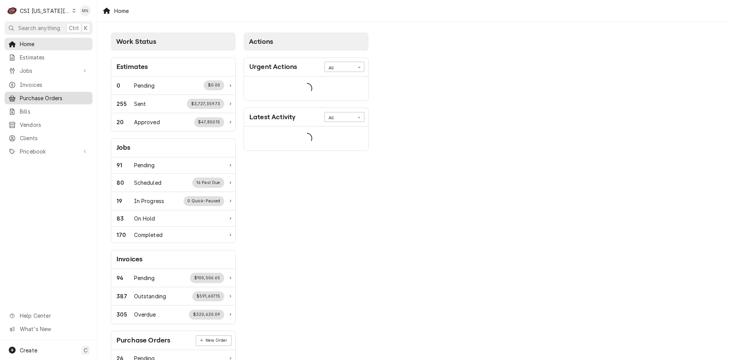
click at [42, 94] on span "Purchase Orders" at bounding box center [54, 98] width 69 height 8
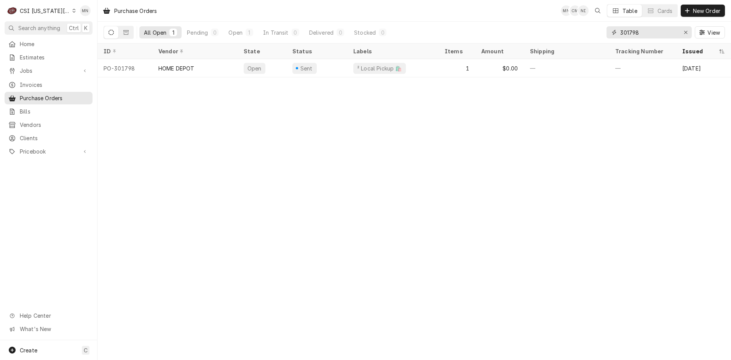
drag, startPoint x: 647, startPoint y: 36, endPoint x: 596, endPoint y: 31, distance: 51.2
click at [597, 31] on div "All Open 1 Pending 0 Open 1 In Transit 0 Delivered 0 Stocked 0 301798 View" at bounding box center [413, 32] width 621 height 21
type input "301796"
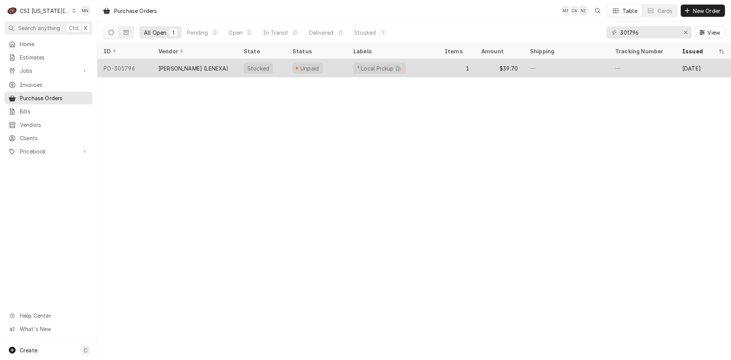
click at [184, 62] on div "[PERSON_NAME] (LENEXA)" at bounding box center [194, 68] width 85 height 18
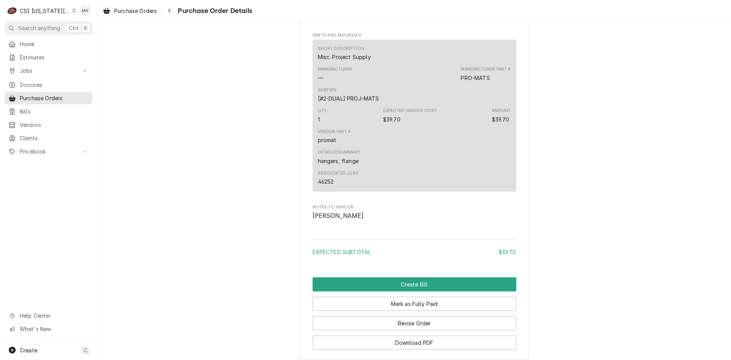
scroll to position [591, 0]
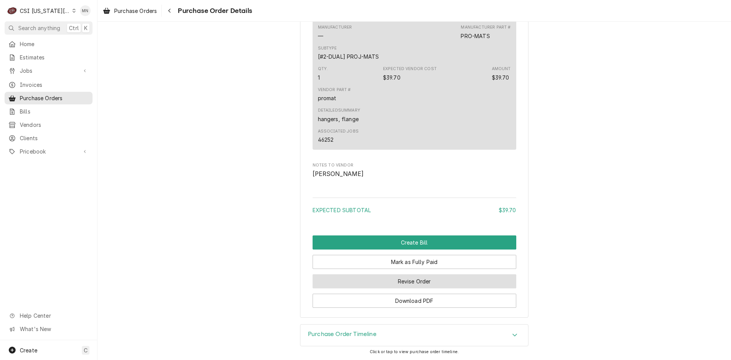
click at [426, 280] on button "Revise Order" at bounding box center [414, 281] width 204 height 14
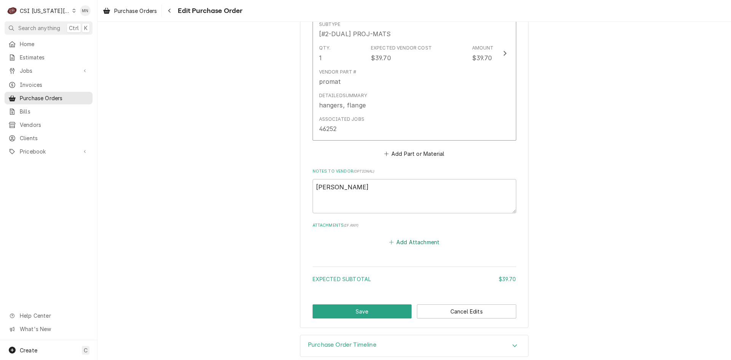
scroll to position [452, 0]
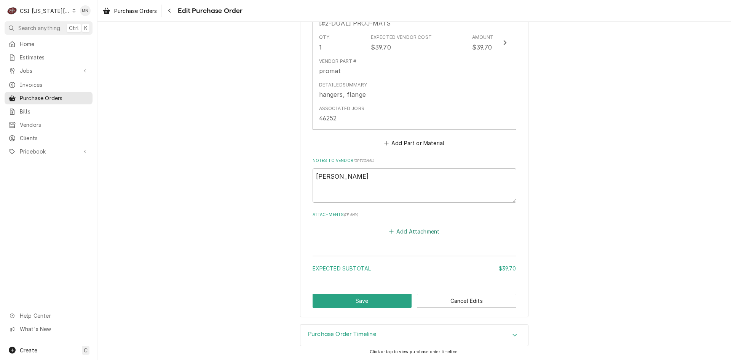
click at [417, 233] on button "Add Attachment" at bounding box center [413, 231] width 53 height 11
type textarea "x"
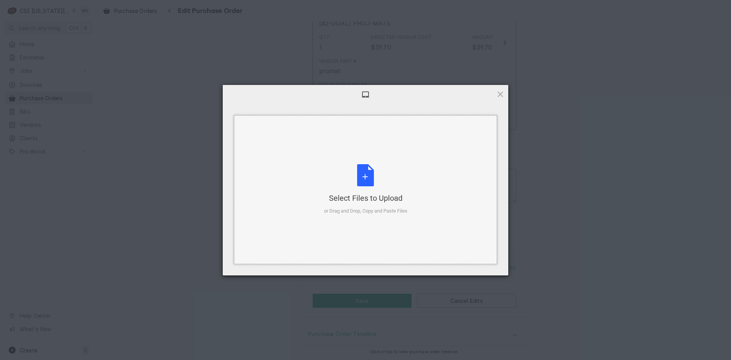
click at [372, 210] on div "or Drag and Drop, Copy and Paste Files" at bounding box center [365, 211] width 83 height 8
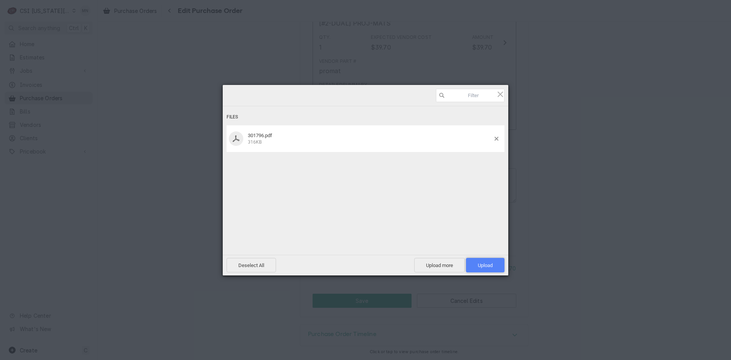
click at [491, 267] on span "Upload 1" at bounding box center [485, 265] width 15 height 6
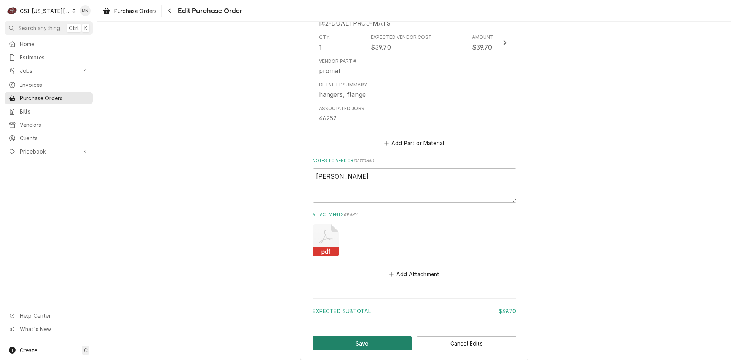
click at [369, 342] on button "Save" at bounding box center [361, 343] width 99 height 14
type textarea "x"
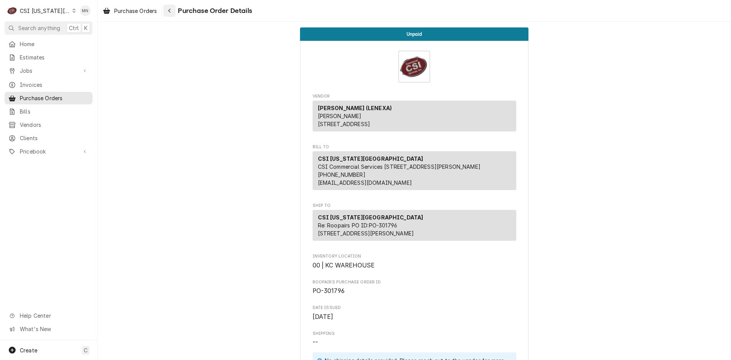
click at [173, 13] on div "Navigate back" at bounding box center [170, 11] width 8 height 8
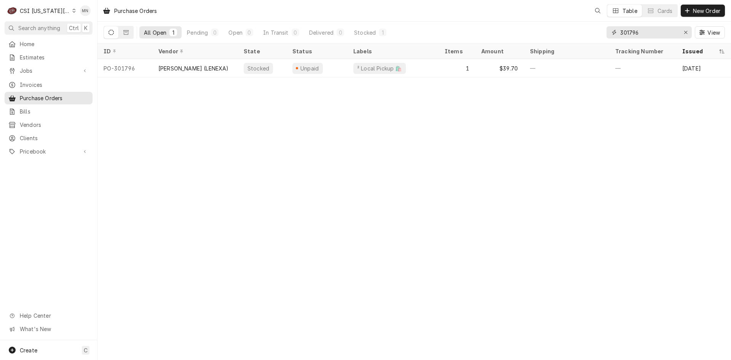
drag, startPoint x: 653, startPoint y: 32, endPoint x: 497, endPoint y: 21, distance: 156.8
click at [506, 21] on div "Purchase Orders Table Cards New Order All Open 1 Pending 0 Open 0 In Transit 0 …" at bounding box center [413, 21] width 633 height 43
type input "301647"
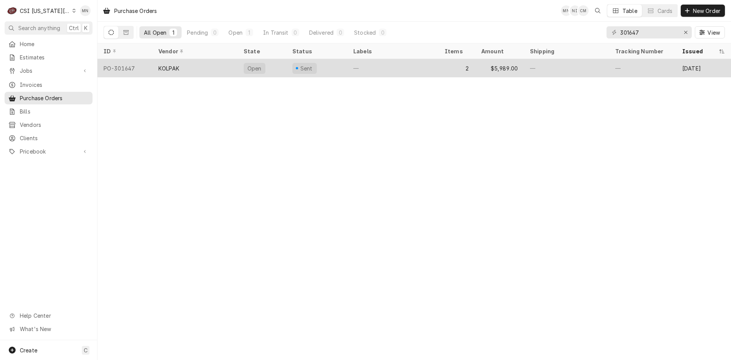
click at [198, 67] on div "KOLPAK" at bounding box center [194, 68] width 85 height 18
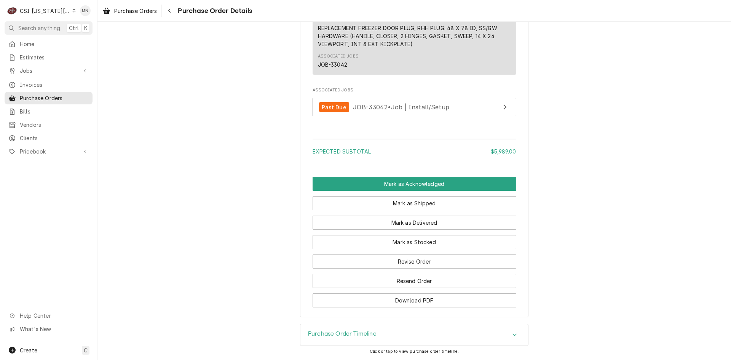
scroll to position [736, 0]
click at [416, 259] on button "Revise Order" at bounding box center [414, 261] width 204 height 14
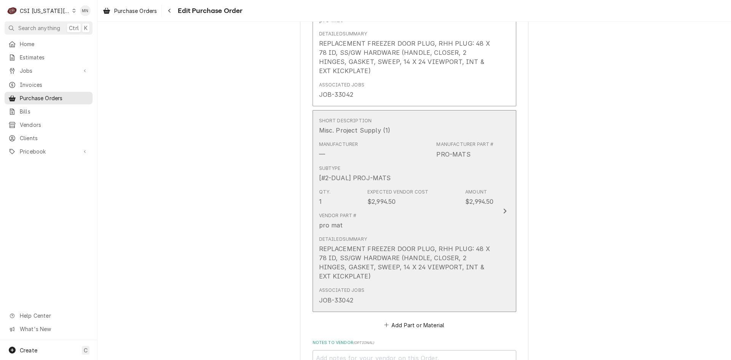
scroll to position [533, 0]
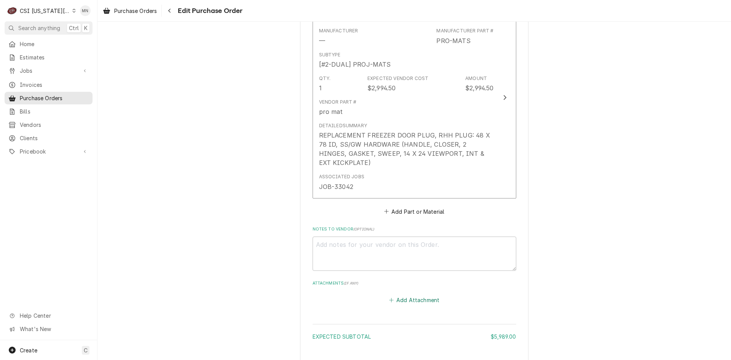
click at [417, 296] on button "Add Attachment" at bounding box center [413, 299] width 53 height 11
type textarea "x"
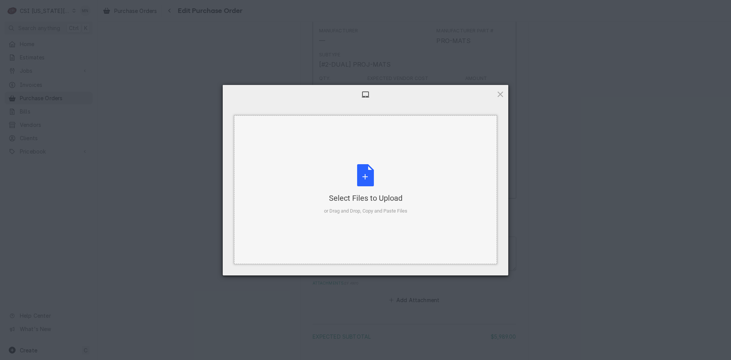
click at [376, 195] on div "Select Files to Upload" at bounding box center [365, 198] width 83 height 11
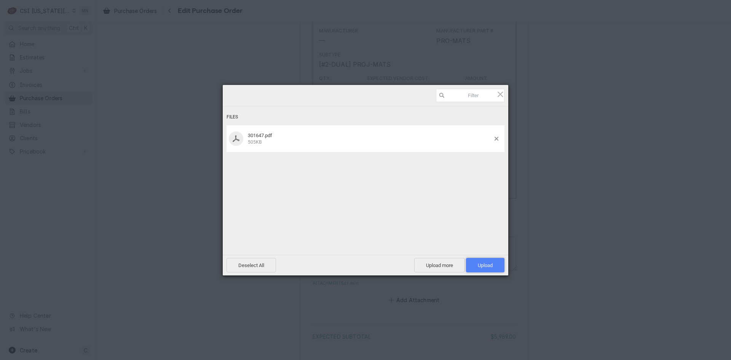
click at [486, 263] on span "Upload 1" at bounding box center [485, 265] width 15 height 6
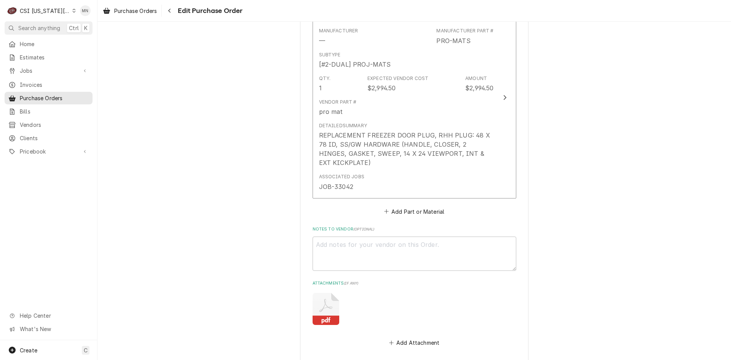
scroll to position [644, 0]
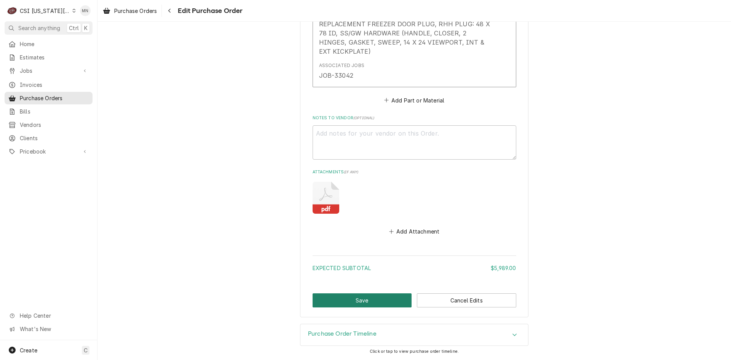
click at [381, 297] on button "Save" at bounding box center [361, 300] width 99 height 14
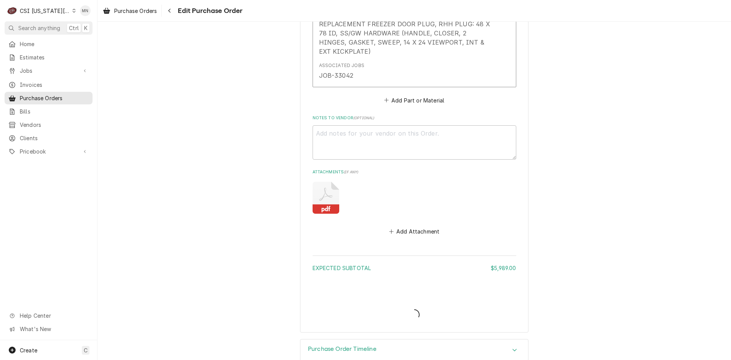
type textarea "x"
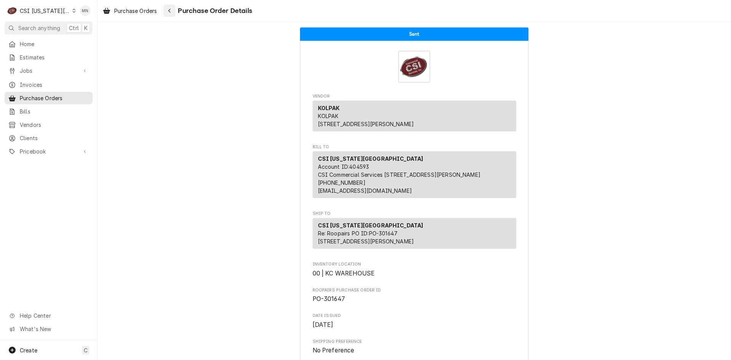
click at [169, 13] on icon "Navigate back" at bounding box center [169, 10] width 3 height 5
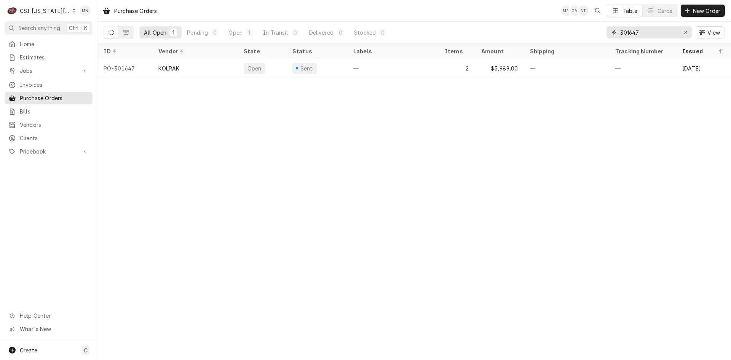
drag, startPoint x: 645, startPoint y: 31, endPoint x: 597, endPoint y: 33, distance: 48.0
click at [605, 33] on div "All Open 1 Pending 0 Open 1 In Transit 0 Delivered 0 Stocked 0 301647 View" at bounding box center [413, 32] width 621 height 21
type input "301777"
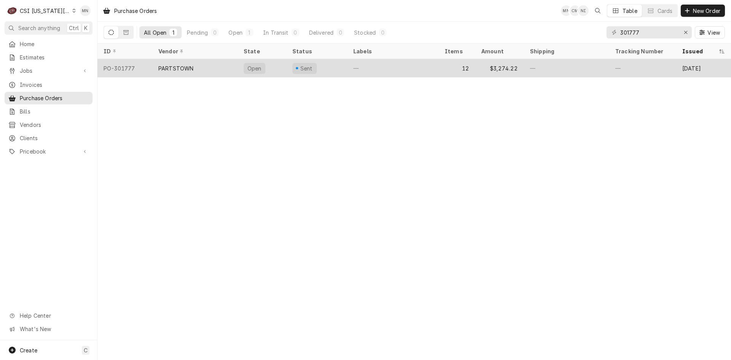
click at [206, 66] on div "PARTSTOWN" at bounding box center [194, 68] width 85 height 18
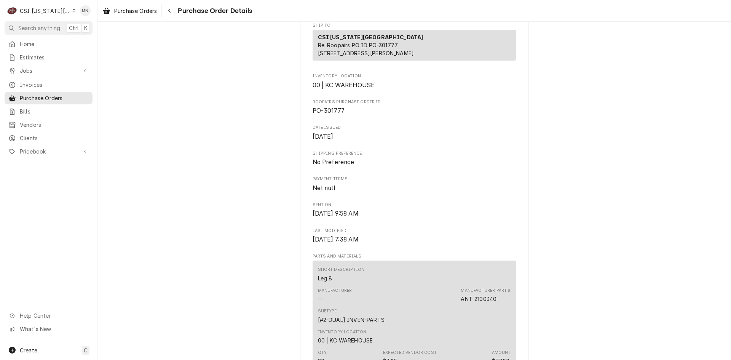
scroll to position [266, 0]
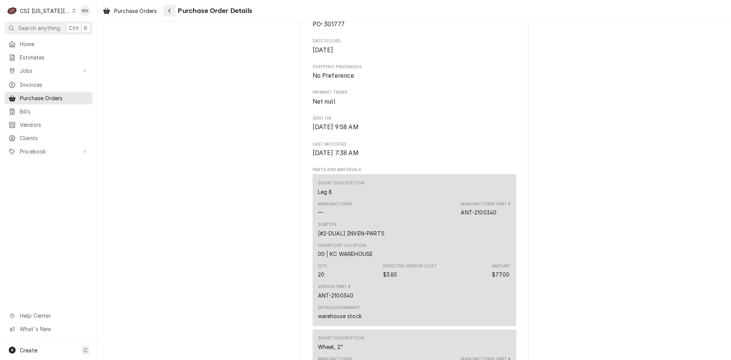
click at [171, 12] on icon "Navigate back" at bounding box center [169, 10] width 3 height 5
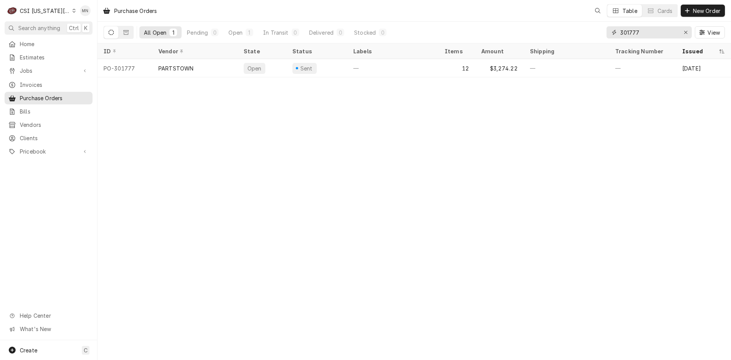
drag, startPoint x: 647, startPoint y: 35, endPoint x: 523, endPoint y: 26, distance: 124.4
click at [532, 27] on div "All Open 1 Pending 0 Open 1 In Transit 0 Delivered 0 Stocked 0 301777 View" at bounding box center [413, 32] width 621 height 21
type input "301781"
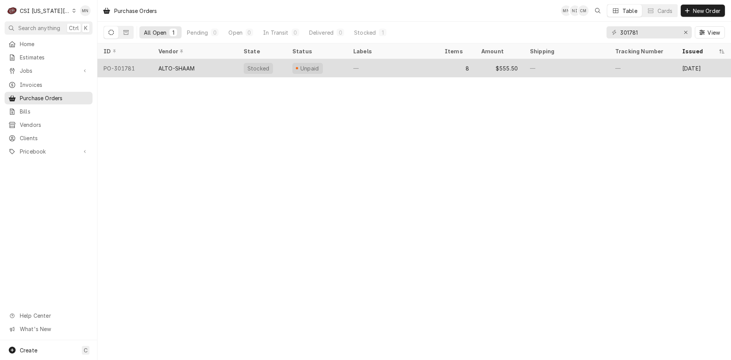
click at [206, 65] on div "ALTO-SHAAM" at bounding box center [194, 68] width 85 height 18
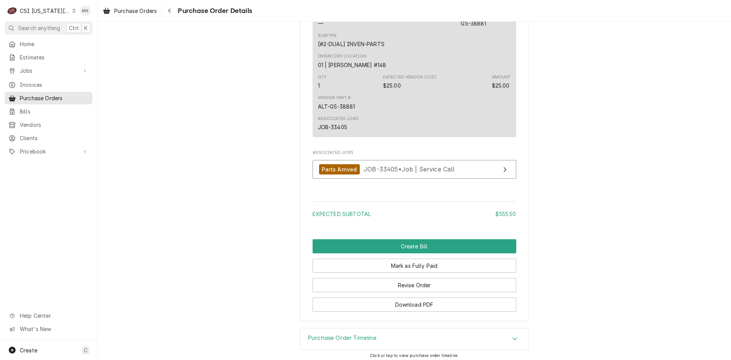
scroll to position [1664, 0]
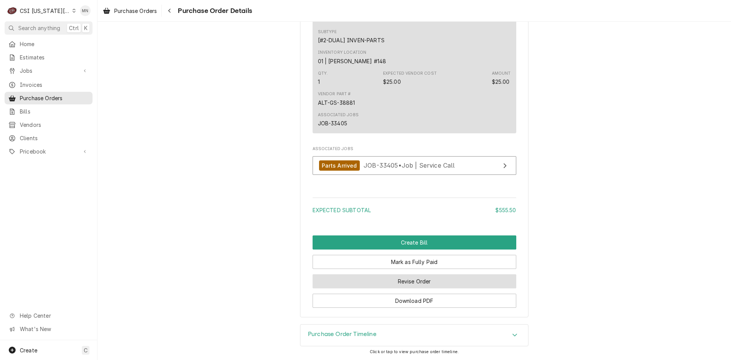
click at [416, 275] on button "Revise Order" at bounding box center [414, 281] width 204 height 14
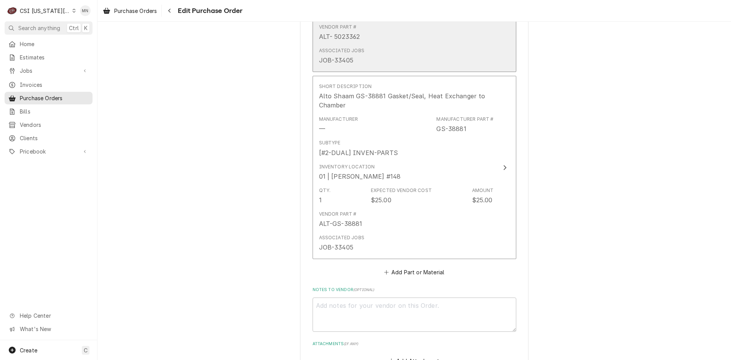
scroll to position [1598, 0]
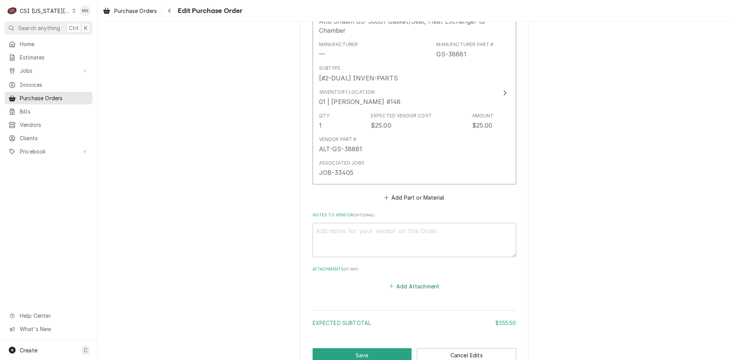
click at [414, 282] on button "Add Attachment" at bounding box center [413, 285] width 53 height 11
type textarea "x"
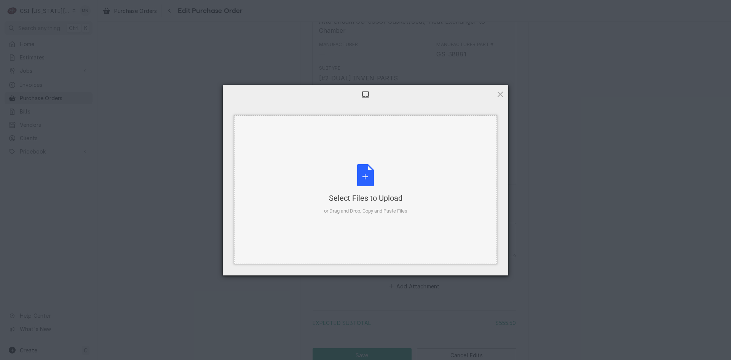
click at [354, 196] on div "Select Files to Upload" at bounding box center [365, 198] width 83 height 11
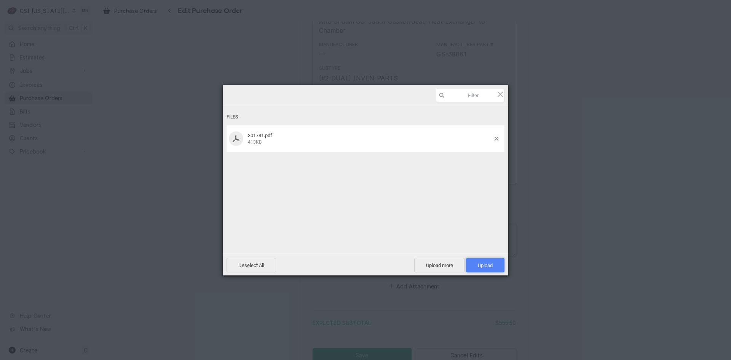
click at [481, 259] on span "Upload 1" at bounding box center [485, 265] width 38 height 14
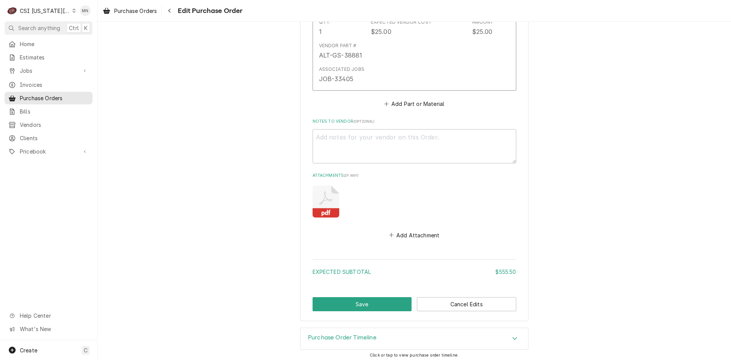
scroll to position [1695, 0]
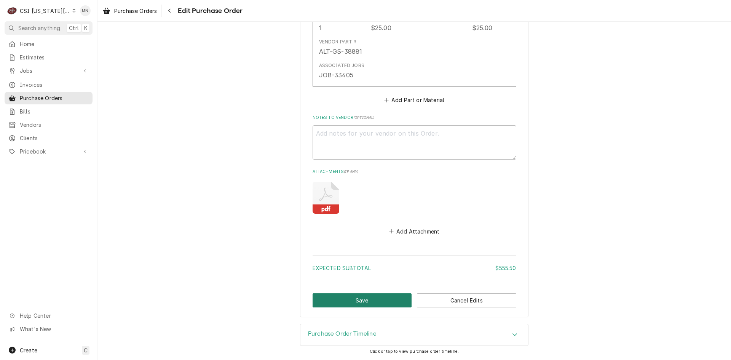
click at [353, 300] on button "Save" at bounding box center [361, 300] width 99 height 14
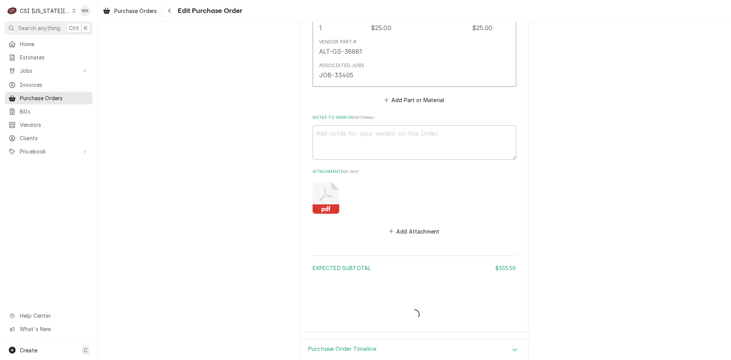
type textarea "x"
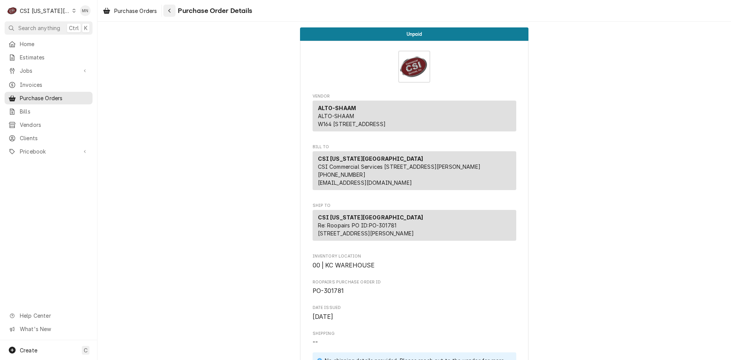
click at [170, 13] on icon "Navigate back" at bounding box center [169, 10] width 3 height 5
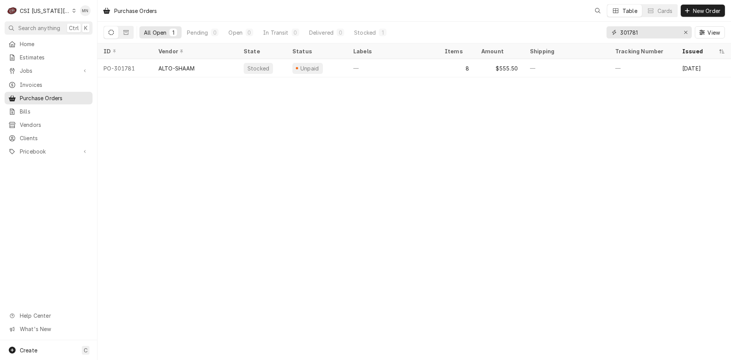
click at [657, 33] on input "301781" at bounding box center [648, 32] width 57 height 12
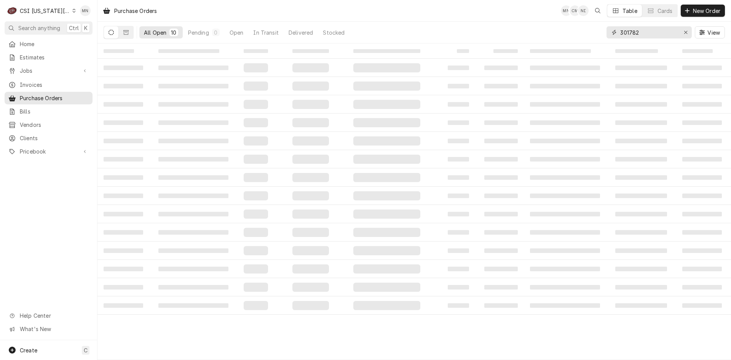
type input "301782"
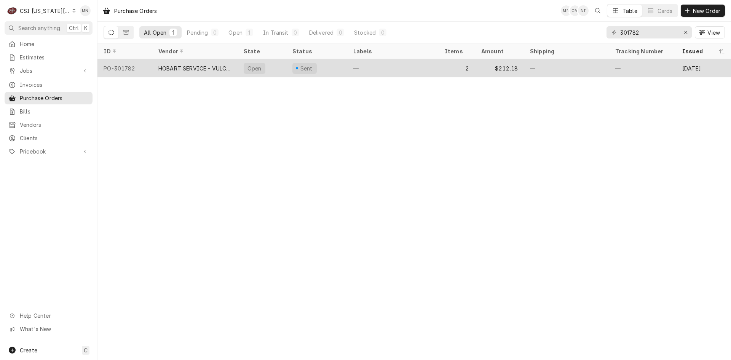
click at [198, 66] on div "HOBART SERVICE - VULCAN" at bounding box center [194, 68] width 73 height 8
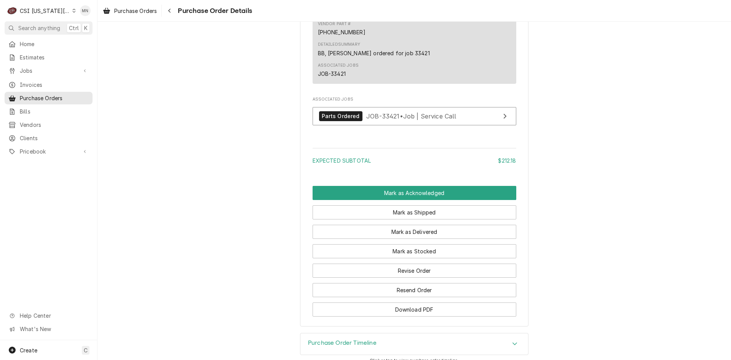
scroll to position [723, 0]
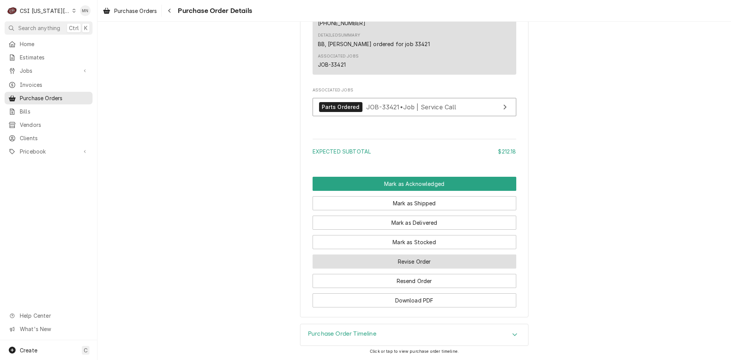
click at [415, 268] on button "Revise Order" at bounding box center [414, 261] width 204 height 14
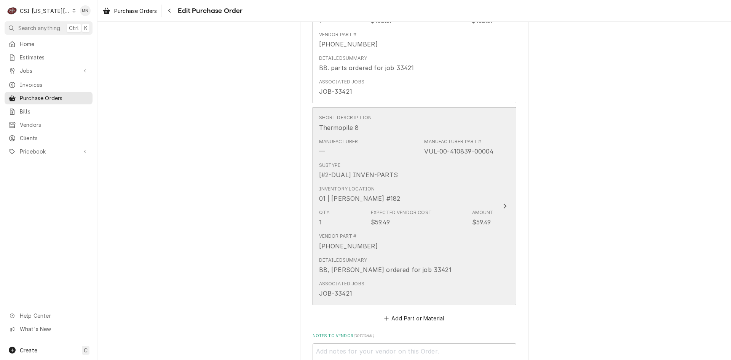
scroll to position [594, 0]
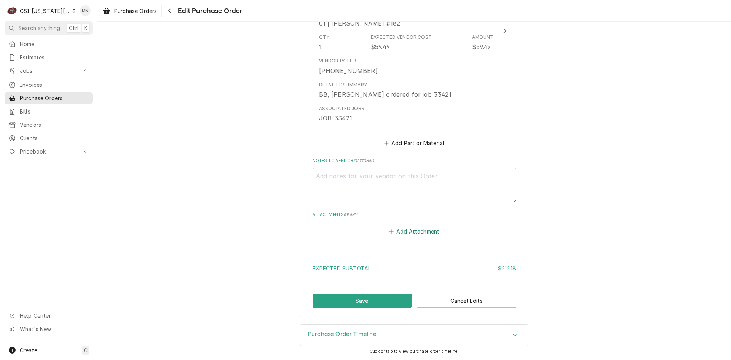
click at [416, 232] on button "Add Attachment" at bounding box center [413, 231] width 53 height 11
type textarea "x"
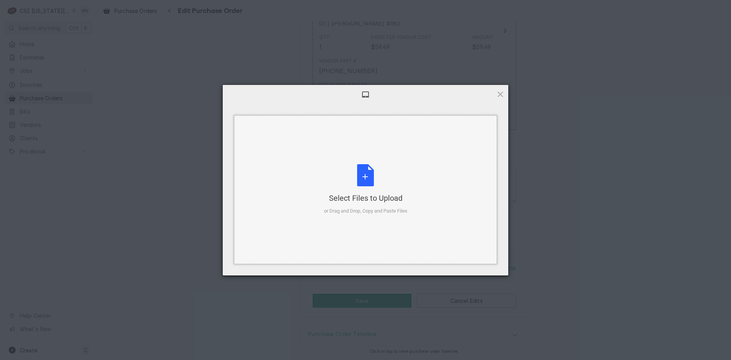
click at [353, 181] on div "Select Files to Upload or Drag and Drop, Copy and Paste Files" at bounding box center [365, 189] width 83 height 51
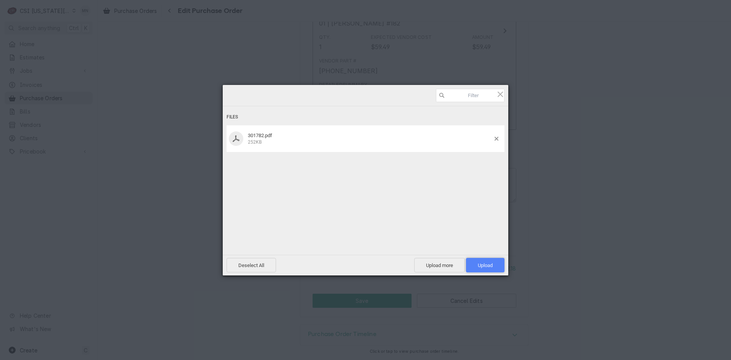
click at [484, 262] on span "Upload 1" at bounding box center [485, 265] width 15 height 6
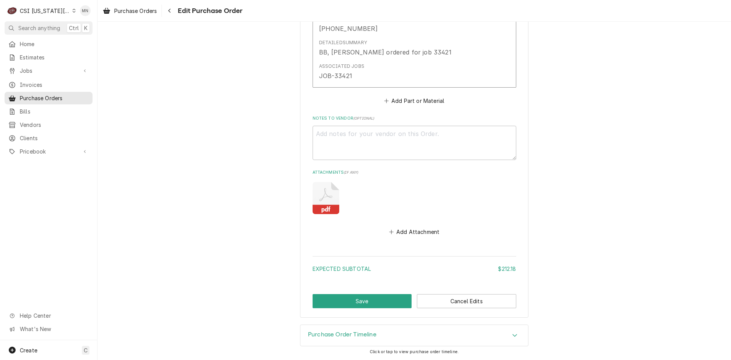
scroll to position [636, 0]
click at [362, 300] on button "Save" at bounding box center [361, 300] width 99 height 14
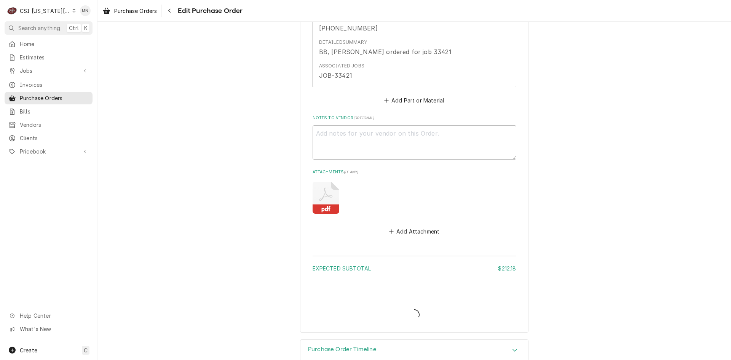
type textarea "x"
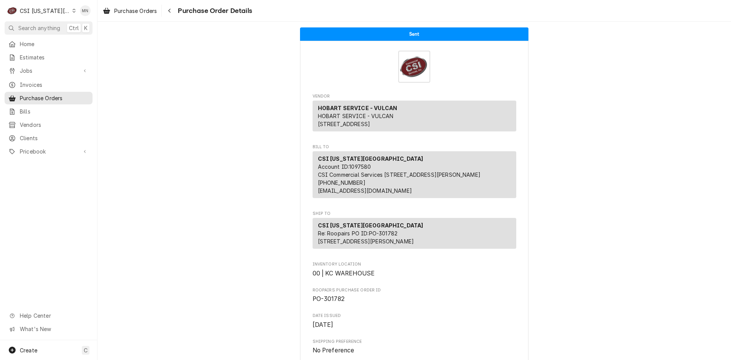
click at [52, 10] on div "CSI [US_STATE][GEOGRAPHIC_DATA]" at bounding box center [45, 11] width 50 height 8
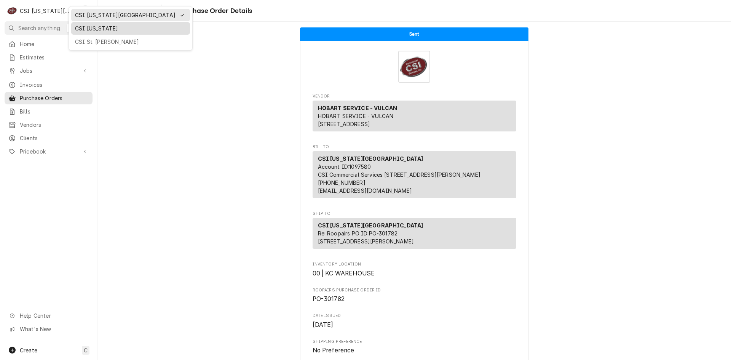
click at [81, 28] on div "CSI Kentucky" at bounding box center [130, 28] width 111 height 8
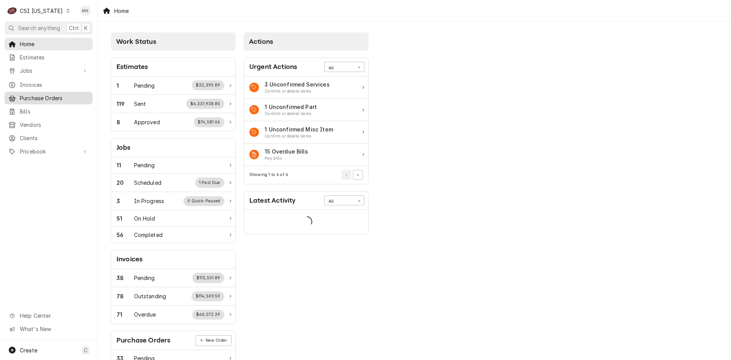
click at [32, 96] on span "Purchase Orders" at bounding box center [54, 98] width 69 height 8
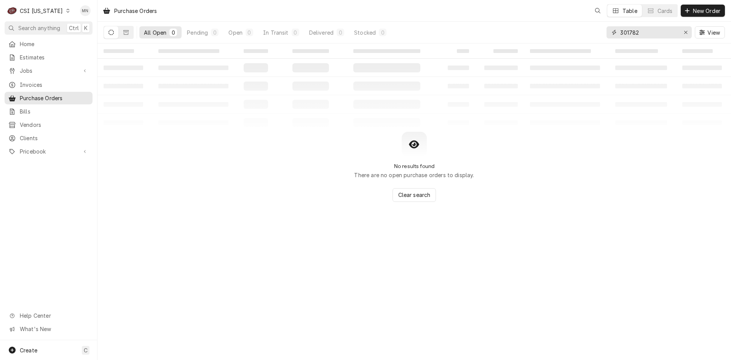
drag, startPoint x: 644, startPoint y: 33, endPoint x: 551, endPoint y: 35, distance: 93.2
click at [551, 35] on div "All Open 0 Pending 0 Open 0 In Transit 0 Delivered 0 Stocked 0 301782 View" at bounding box center [413, 32] width 621 height 21
type input "100471"
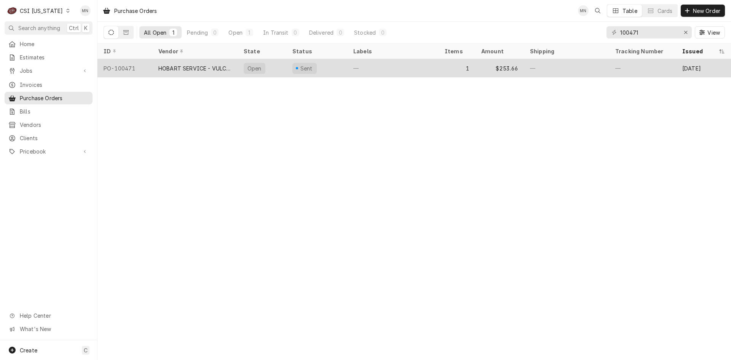
click at [204, 66] on div "HOBART SERVICE - VULCAN" at bounding box center [194, 68] width 73 height 8
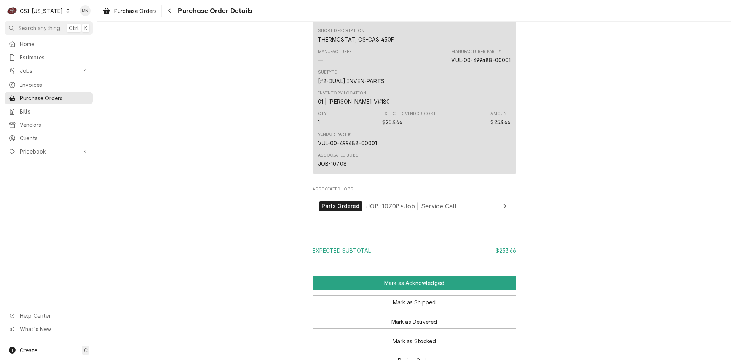
scroll to position [533, 0]
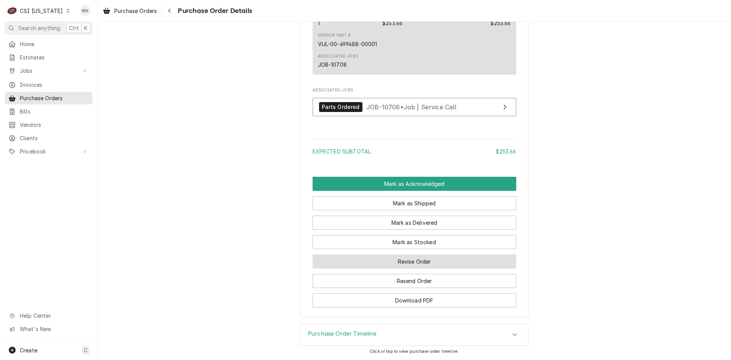
click at [433, 263] on button "Revise Order" at bounding box center [414, 261] width 204 height 14
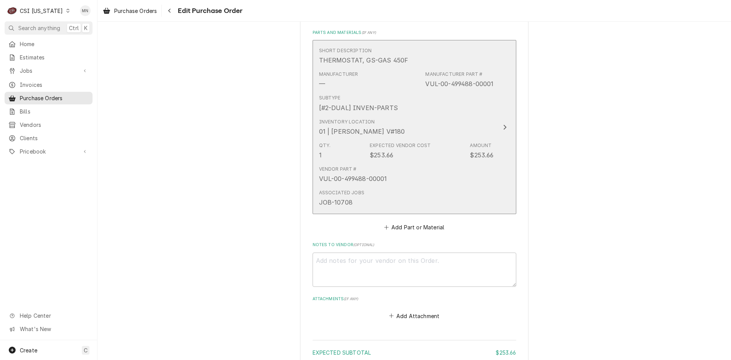
scroll to position [368, 0]
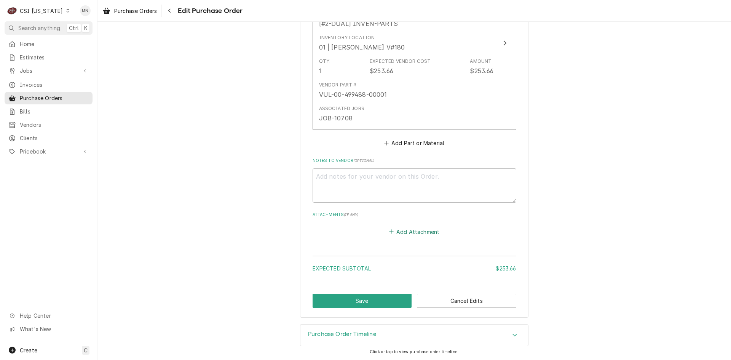
click at [414, 235] on button "Add Attachment" at bounding box center [413, 231] width 53 height 11
type textarea "x"
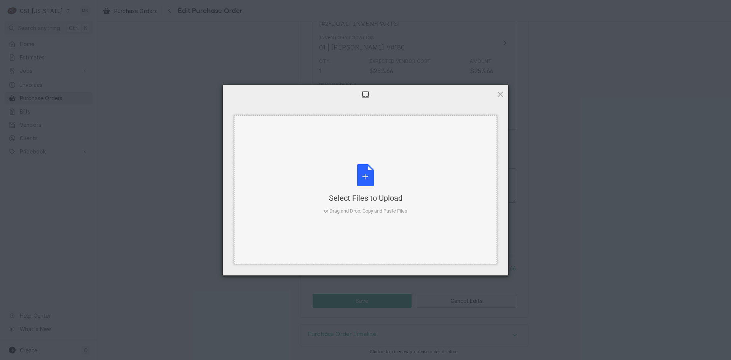
click at [355, 187] on div "Select Files to Upload or Drag and Drop, Copy and Paste Files" at bounding box center [365, 189] width 83 height 51
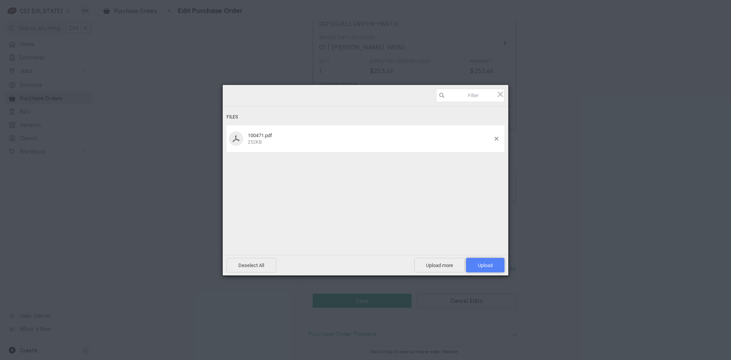
click at [479, 261] on span "Upload 1" at bounding box center [485, 265] width 38 height 14
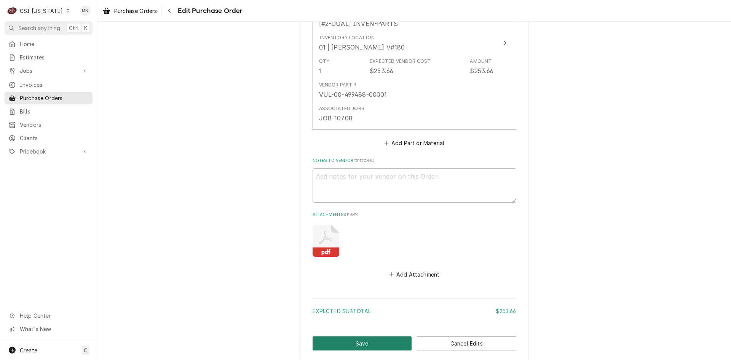
click at [365, 340] on button "Save" at bounding box center [361, 343] width 99 height 14
type textarea "x"
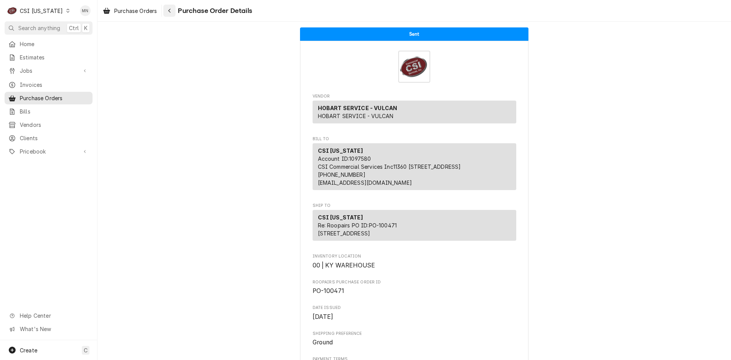
click at [172, 11] on div "Navigate back" at bounding box center [170, 11] width 8 height 8
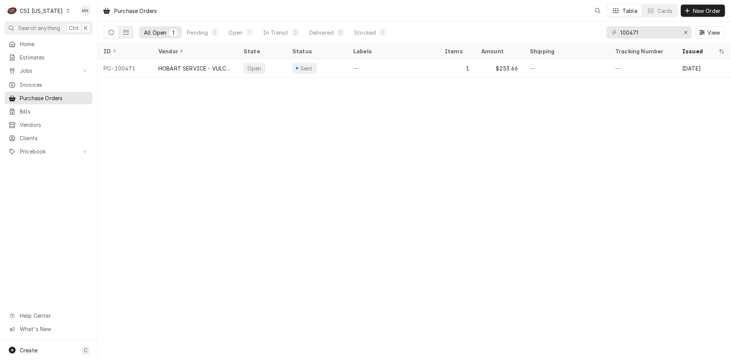
click at [49, 8] on div "CSI [US_STATE]" at bounding box center [41, 11] width 43 height 8
click at [79, 12] on div "CSI [US_STATE][GEOGRAPHIC_DATA]" at bounding box center [118, 15] width 100 height 8
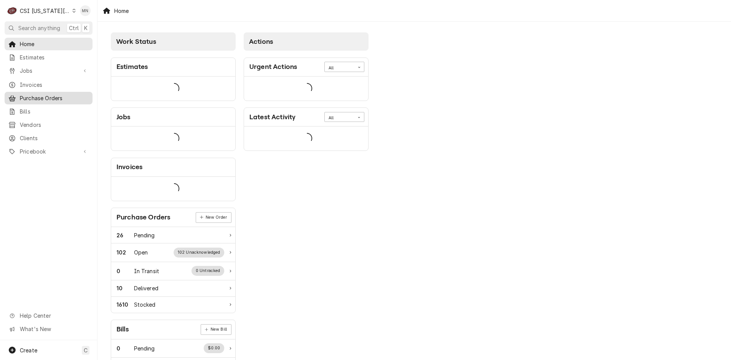
click at [24, 97] on span "Purchase Orders" at bounding box center [54, 98] width 69 height 8
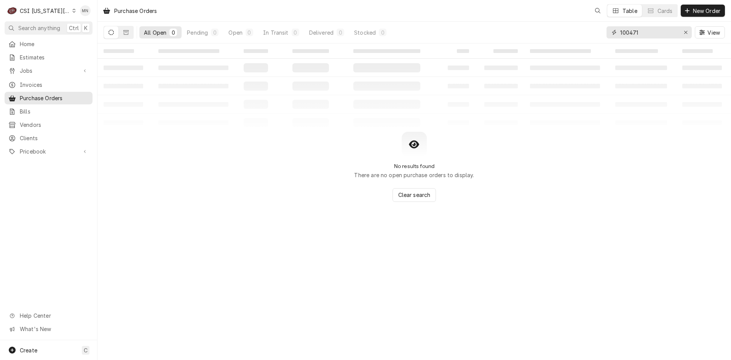
drag, startPoint x: 659, startPoint y: 31, endPoint x: 515, endPoint y: 30, distance: 144.6
click at [515, 30] on div "All Open 0 Pending 0 Open 0 In Transit 0 Delivered 0 Stocked 0 100471 View" at bounding box center [413, 32] width 621 height 21
type input "301786"
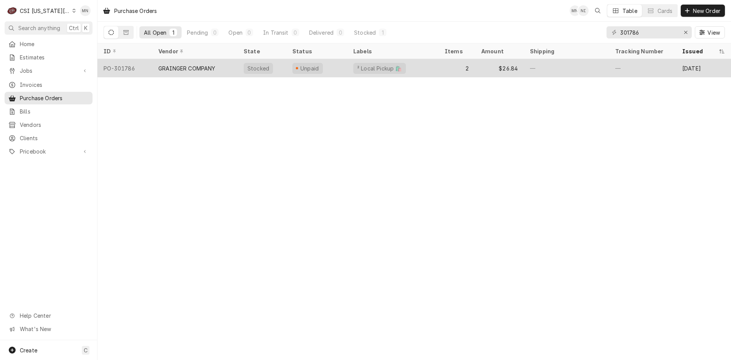
click at [192, 65] on div "GRAINGER COMPANY" at bounding box center [186, 68] width 57 height 8
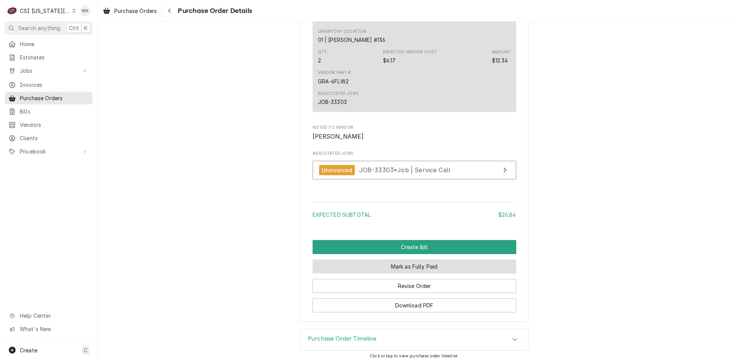
scroll to position [788, 0]
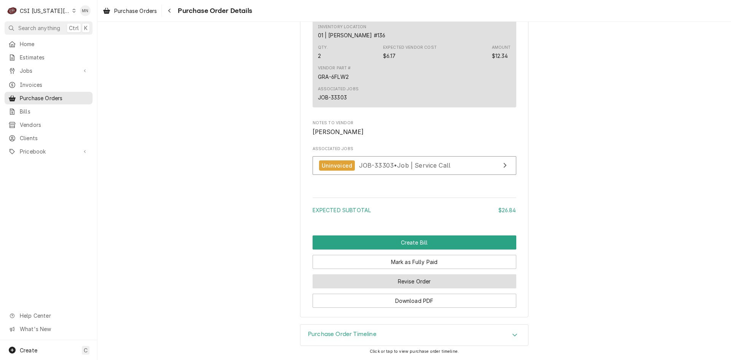
click at [422, 282] on button "Revise Order" at bounding box center [414, 281] width 204 height 14
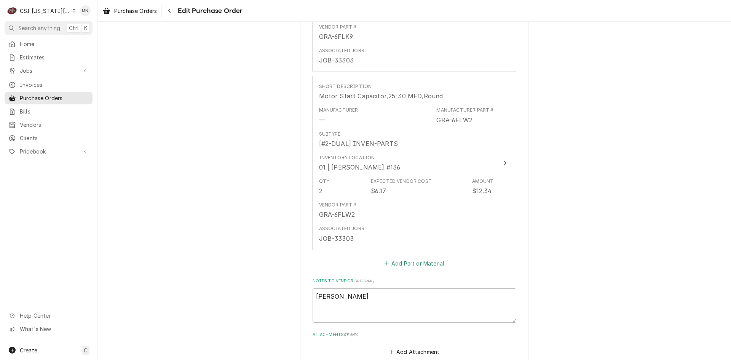
scroll to position [577, 0]
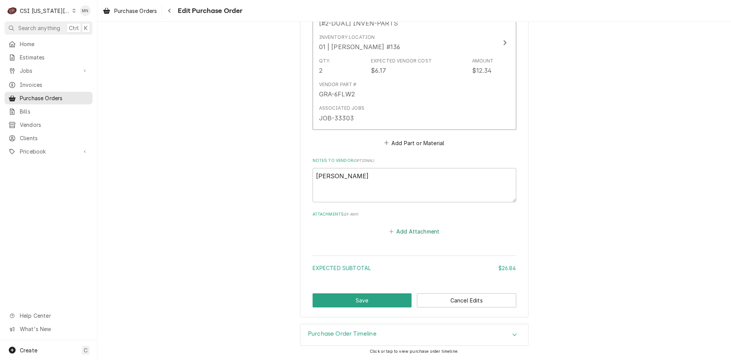
click at [413, 234] on button "Add Attachment" at bounding box center [413, 231] width 53 height 11
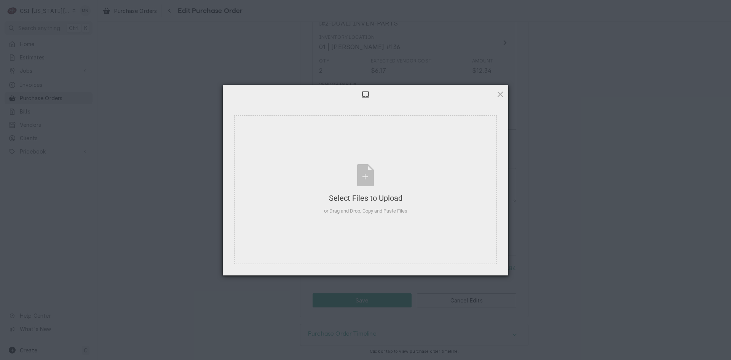
type textarea "x"
click at [353, 199] on div "Select Files to Upload" at bounding box center [365, 198] width 83 height 11
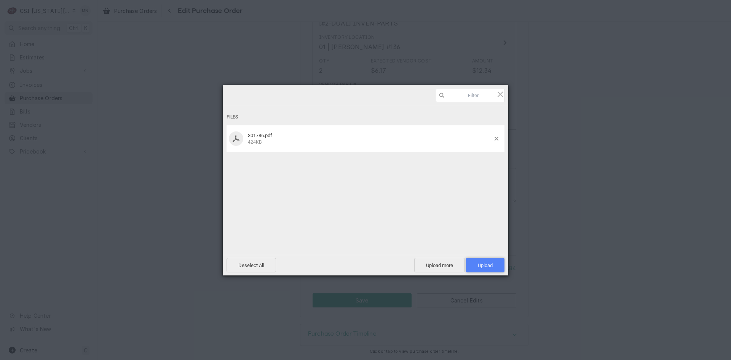
click at [488, 265] on span "Upload 1" at bounding box center [485, 265] width 15 height 6
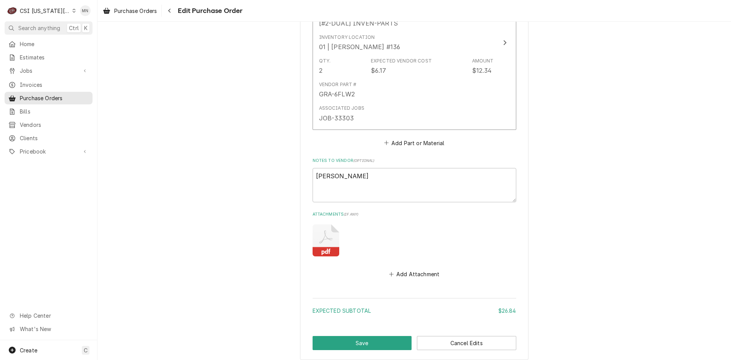
scroll to position [619, 0]
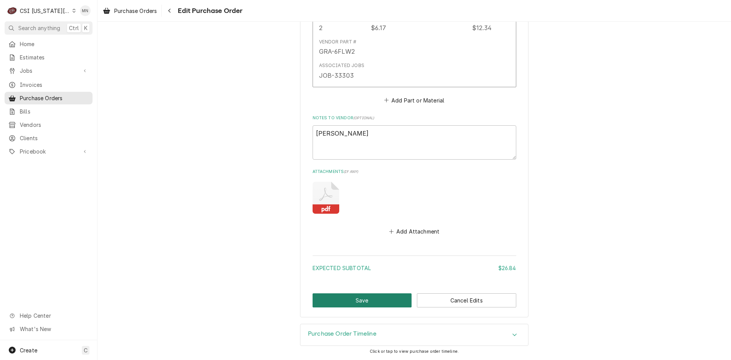
click at [373, 299] on button "Save" at bounding box center [361, 300] width 99 height 14
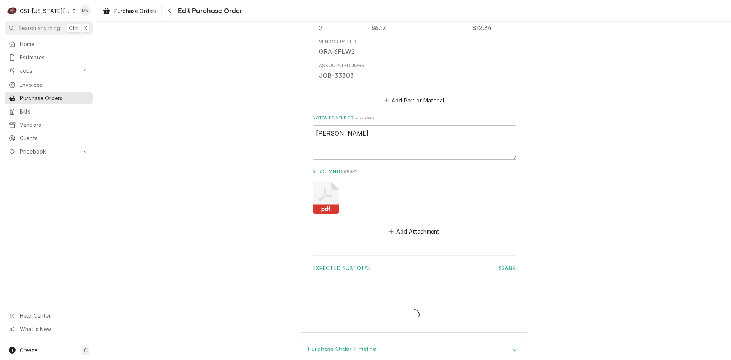
type textarea "x"
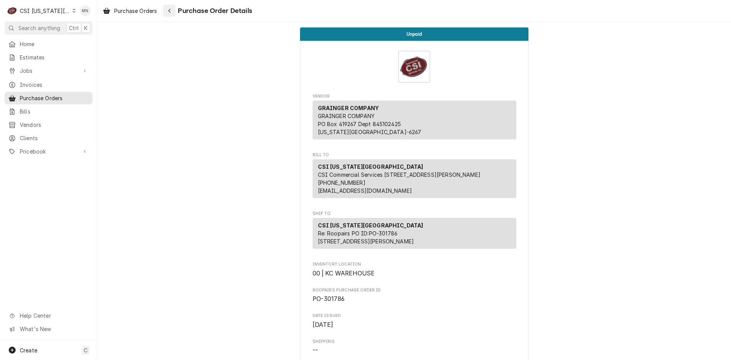
click at [171, 10] on icon "Navigate back" at bounding box center [169, 10] width 3 height 5
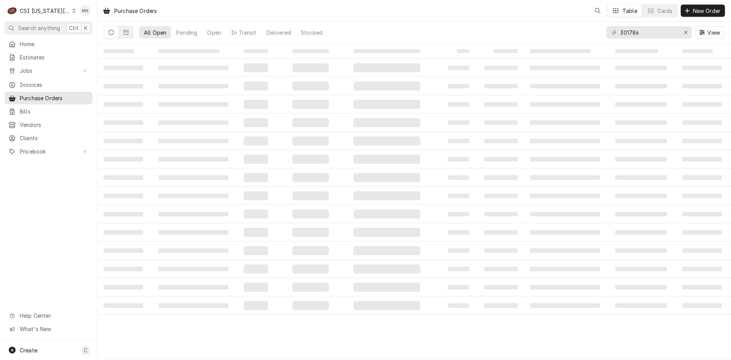
click at [47, 12] on div "CSI Kansas City" at bounding box center [45, 11] width 50 height 8
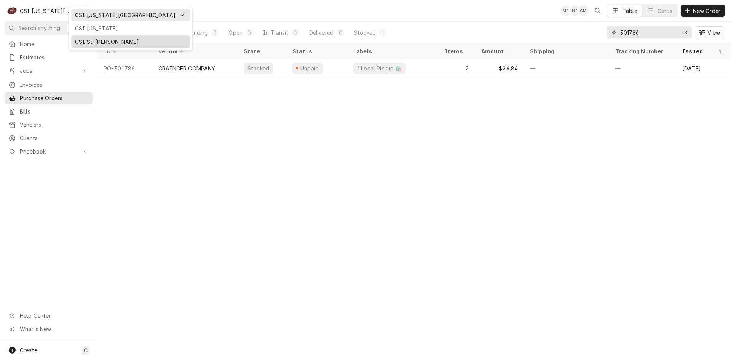
click at [76, 44] on div "CSI St. [PERSON_NAME]" at bounding box center [130, 42] width 111 height 8
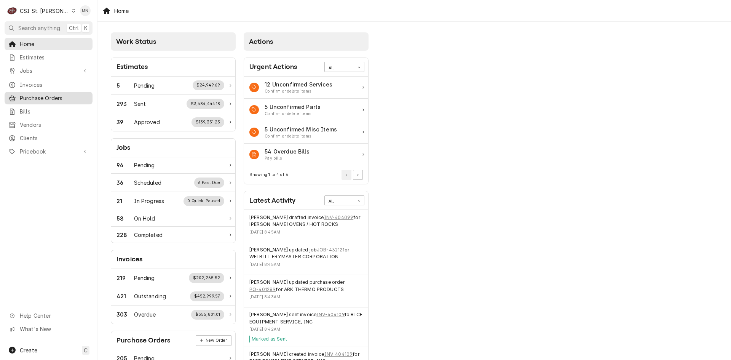
click at [40, 94] on span "Purchase Orders" at bounding box center [54, 98] width 69 height 8
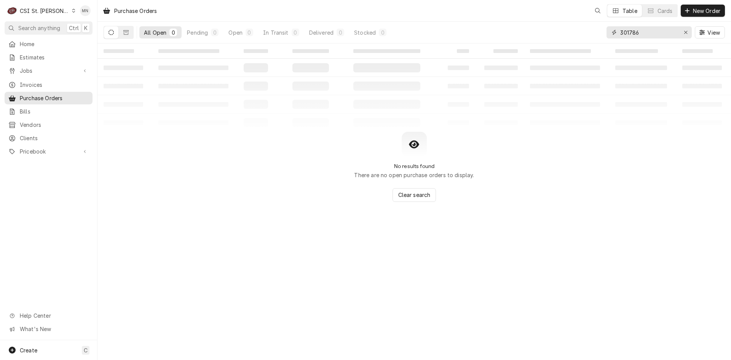
drag, startPoint x: 653, startPoint y: 35, endPoint x: 558, endPoint y: 33, distance: 94.8
click at [558, 33] on div "All Open 0 Pending 0 Open 0 In Transit 0 Delivered 0 Stocked 0 301786 View" at bounding box center [413, 32] width 621 height 21
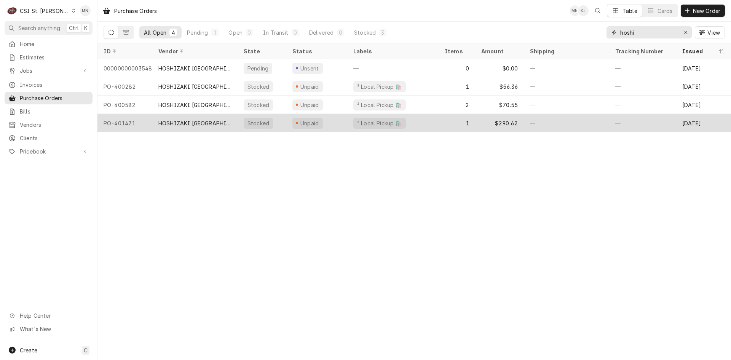
type input "hoshi"
click at [201, 124] on div "HOSHIZAKI [GEOGRAPHIC_DATA]" at bounding box center [194, 123] width 73 height 8
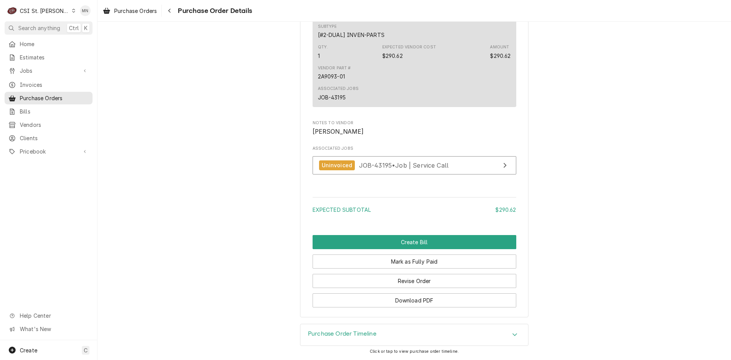
scroll to position [621, 0]
click at [411, 278] on button "Revise Order" at bounding box center [414, 281] width 204 height 14
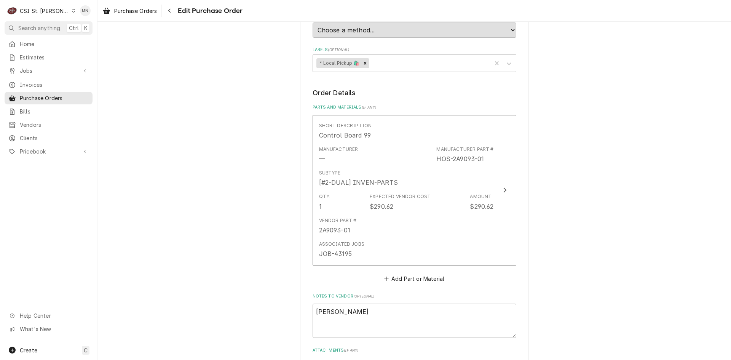
scroll to position [380, 0]
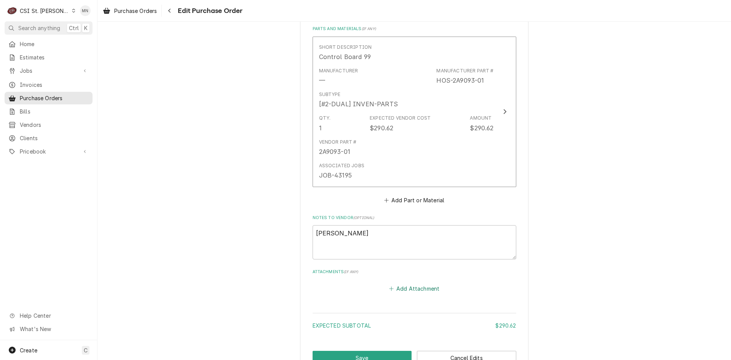
click at [406, 288] on button "Add Attachment" at bounding box center [413, 288] width 53 height 11
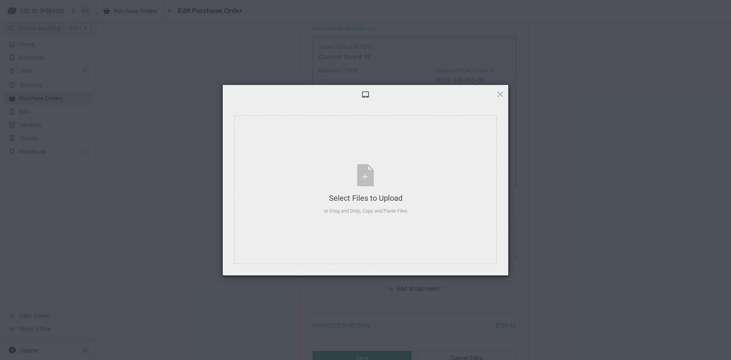
type textarea "x"
click at [366, 187] on div "Select Files to Upload or Drag and Drop, Copy and Paste Files" at bounding box center [365, 189] width 83 height 51
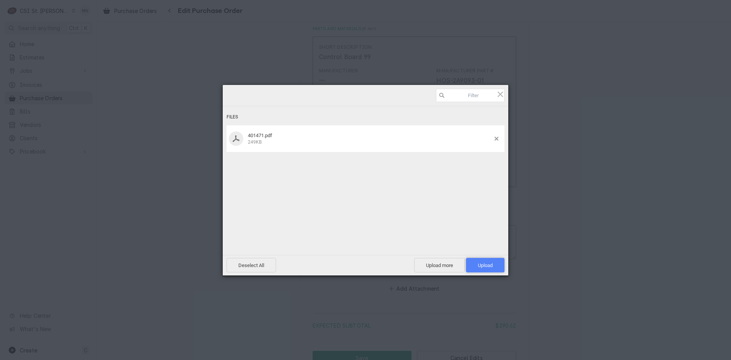
click at [482, 269] on span "Upload 1" at bounding box center [485, 265] width 38 height 14
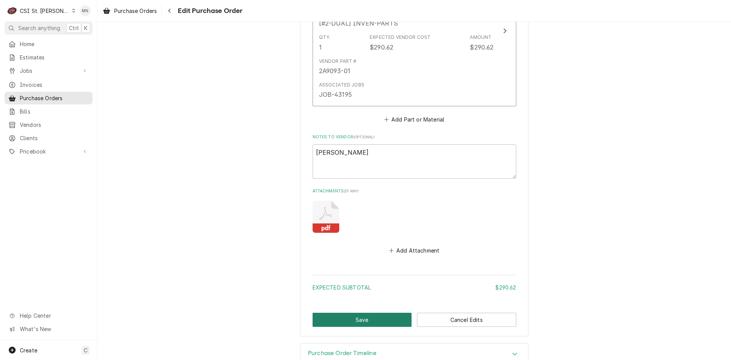
scroll to position [480, 0]
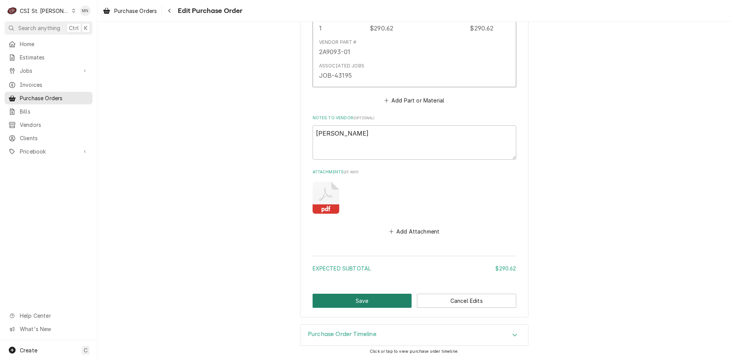
click at [372, 303] on button "Save" at bounding box center [361, 300] width 99 height 14
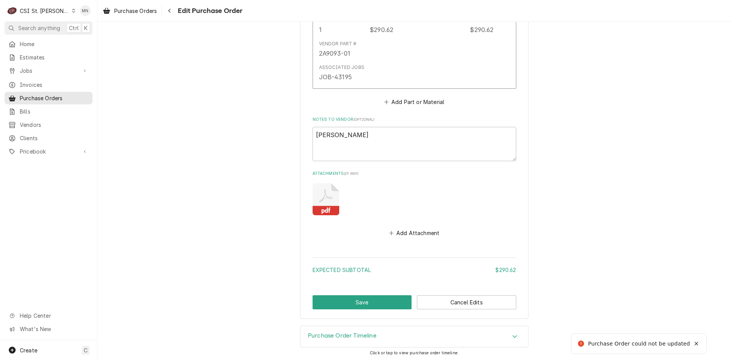
scroll to position [565, 0]
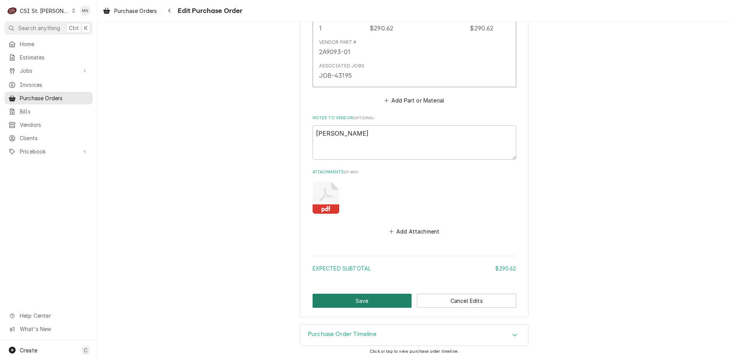
click at [362, 302] on button "Save" at bounding box center [361, 300] width 99 height 14
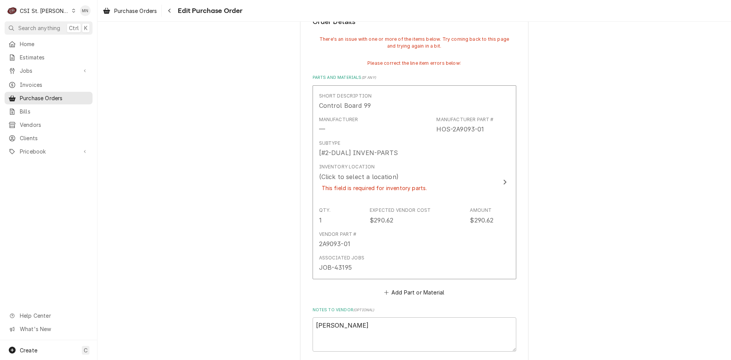
scroll to position [375, 0]
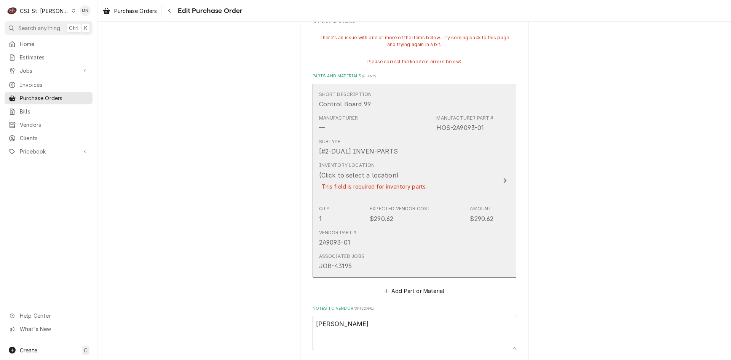
click at [503, 181] on icon "Update Line Item" at bounding box center [505, 180] width 4 height 6
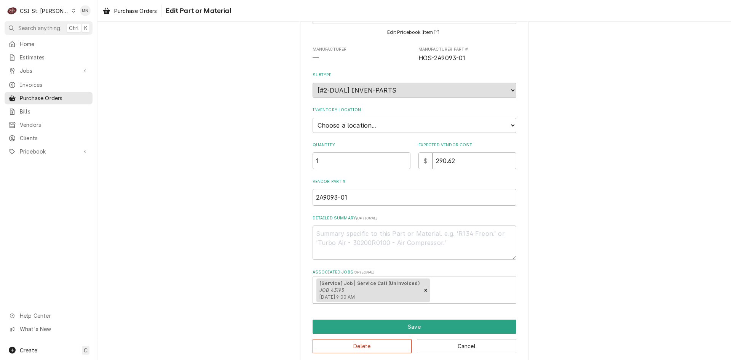
scroll to position [75, 0]
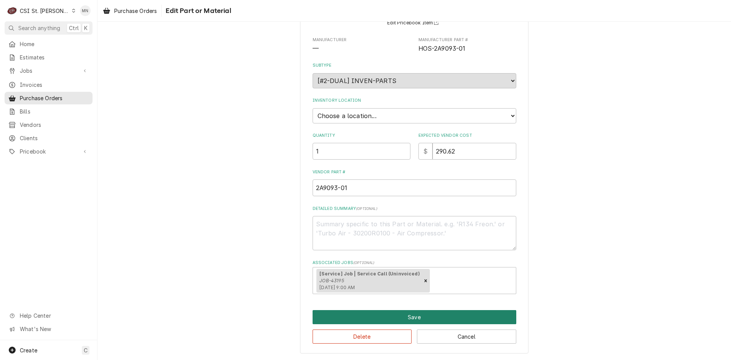
click at [390, 311] on button "Save" at bounding box center [414, 317] width 204 height 14
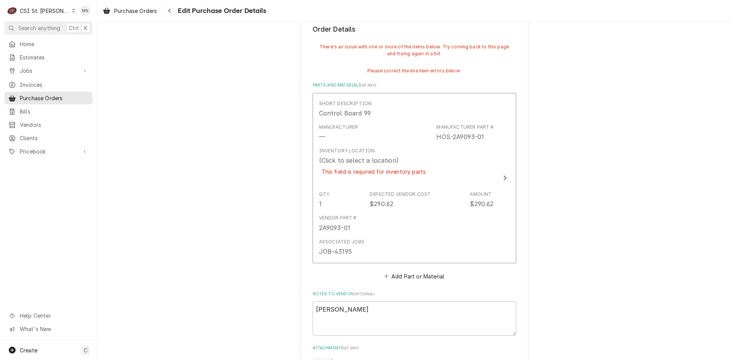
scroll to position [366, 0]
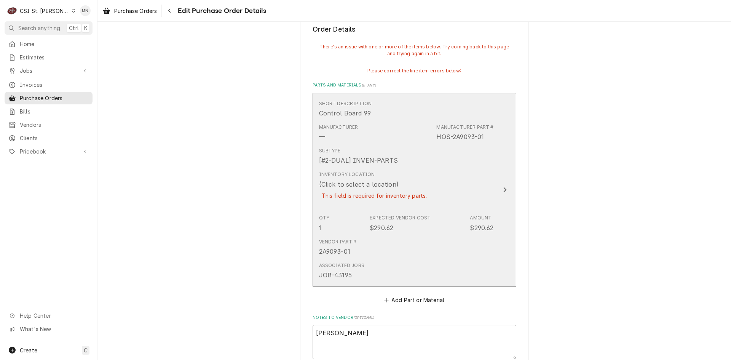
click at [495, 185] on button "Short Description Control Board 99 Manufacturer — Manufacturer Part # HOS-2A909…" at bounding box center [414, 190] width 204 height 194
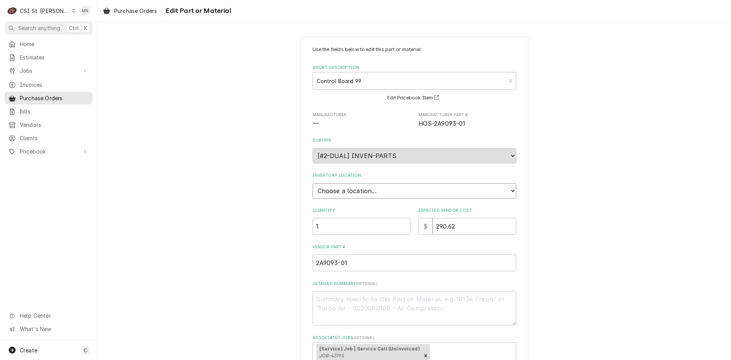
click at [504, 191] on select "Choose a location... 00 | STL WAREHOUSE 01 | CHUCK WAMBOLDT V#93 01 | COURTNEY …" at bounding box center [414, 190] width 204 height 15
click at [211, 158] on div "Use the fields below to edit this part or material: Short Description Control B…" at bounding box center [413, 232] width 633 height 405
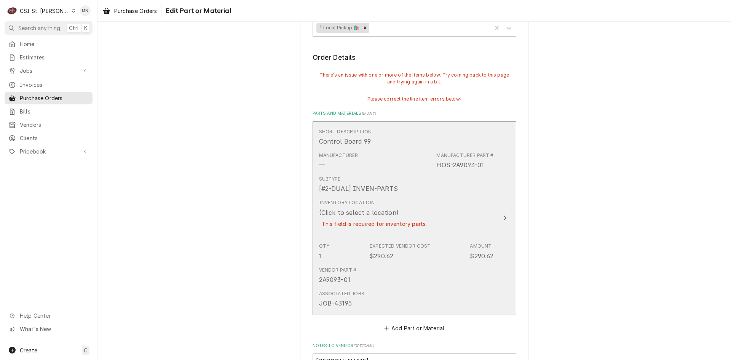
scroll to position [337, 0]
click at [500, 215] on div "Update Line Item" at bounding box center [505, 218] width 10 height 9
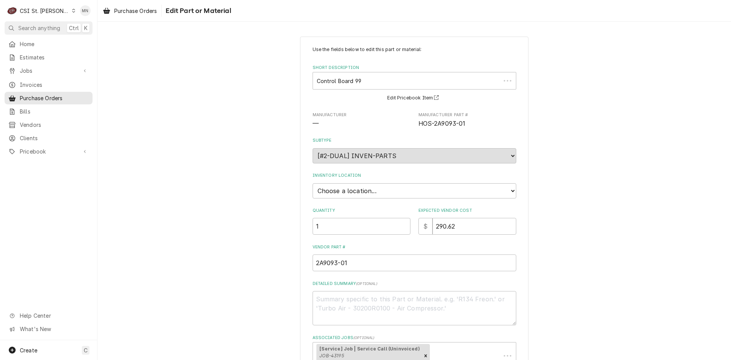
type textarea "x"
click at [382, 190] on select "Choose a location... 00 | STL WAREHOUSE 01 | CHUCK WAMBOLDT V#93 01 | COURTNEY …" at bounding box center [414, 190] width 204 height 15
select select "1418"
click at [312, 183] on select "Choose a location... 00 | STL WAREHOUSE 01 | CHUCK WAMBOLDT V#93 01 | COURTNEY …" at bounding box center [414, 190] width 204 height 15
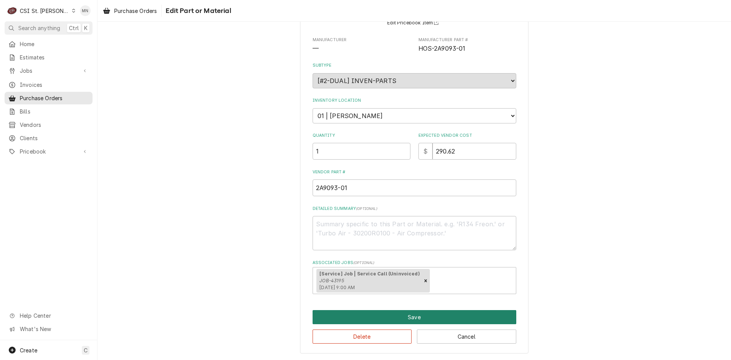
click at [425, 320] on button "Save" at bounding box center [414, 317] width 204 height 14
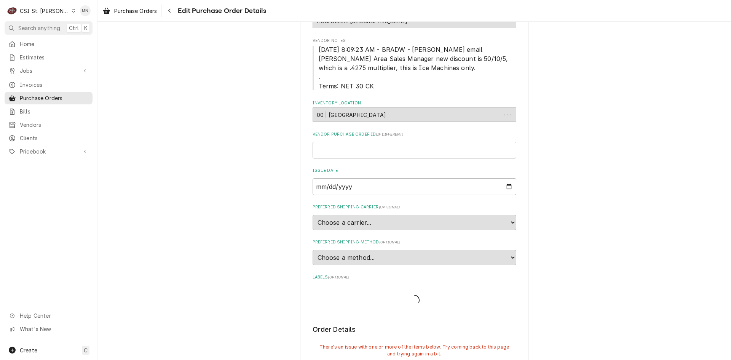
scroll to position [337, 0]
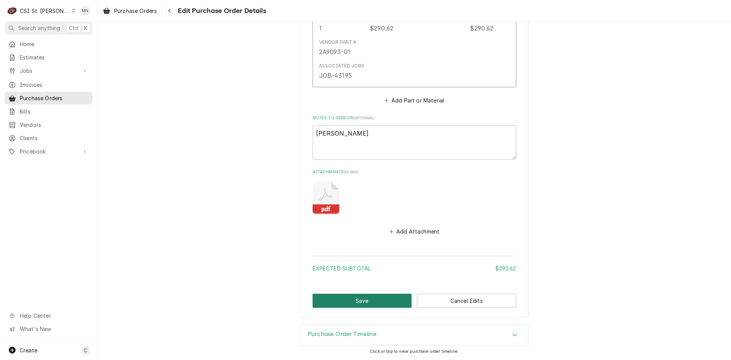
click at [362, 302] on button "Save" at bounding box center [361, 300] width 99 height 14
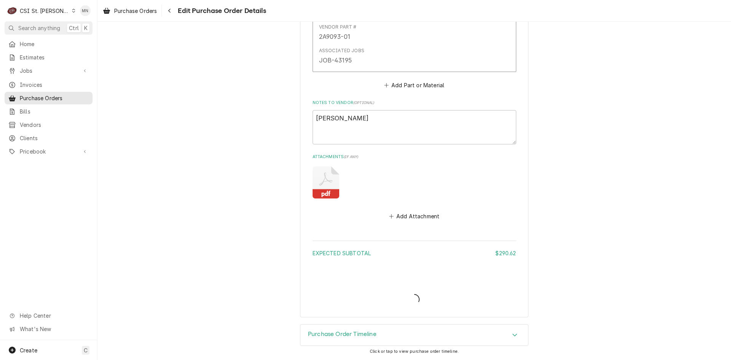
type textarea "x"
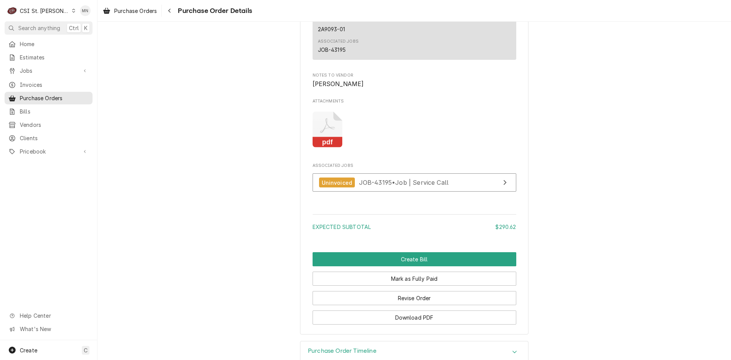
scroll to position [685, 0]
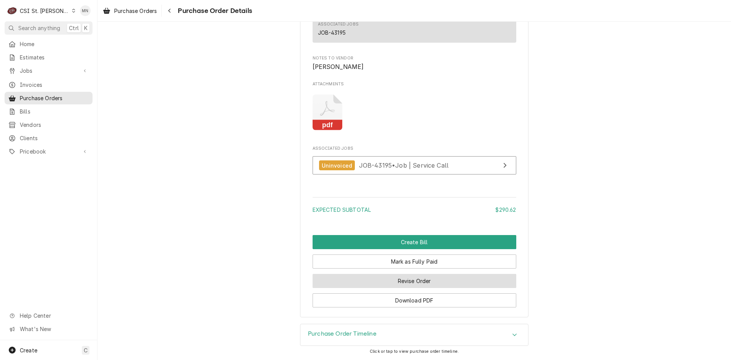
click at [408, 288] on button "Revise Order" at bounding box center [414, 281] width 204 height 14
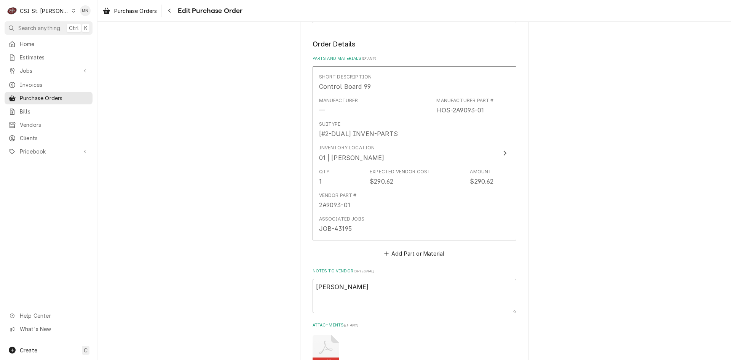
scroll to position [457, 0]
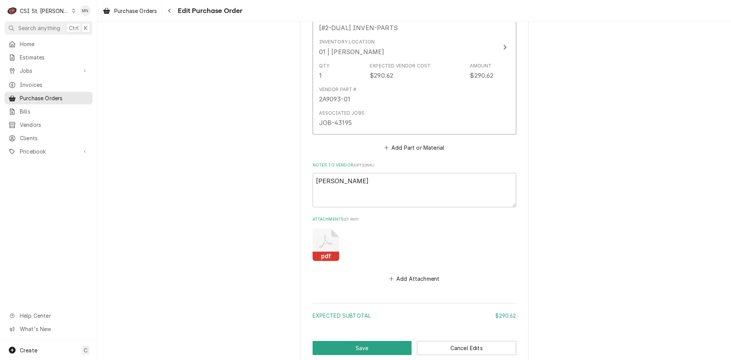
click at [328, 243] on icon "Attachments" at bounding box center [325, 245] width 27 height 32
type textarea "x"
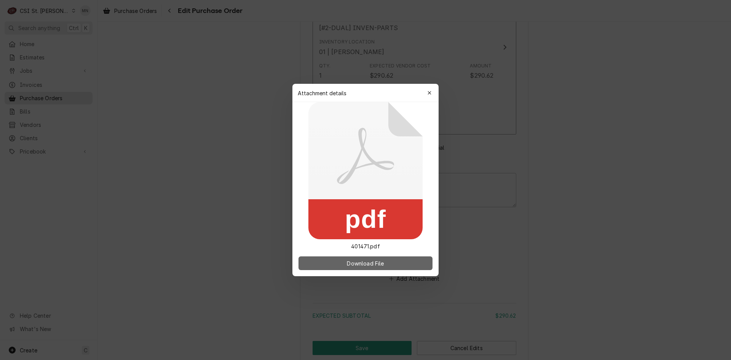
click at [351, 268] on button "Download File" at bounding box center [365, 263] width 134 height 14
click at [433, 90] on button "button" at bounding box center [429, 93] width 12 height 12
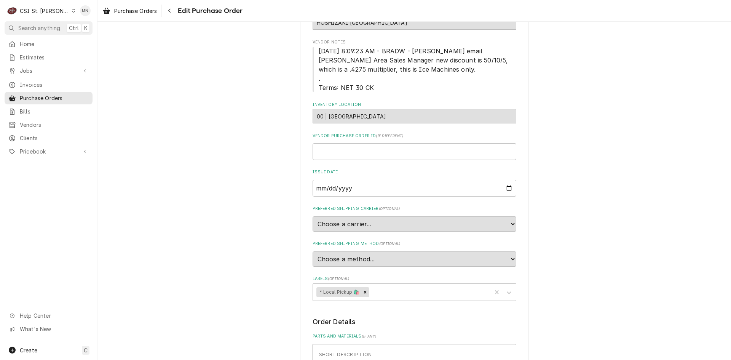
scroll to position [0, 0]
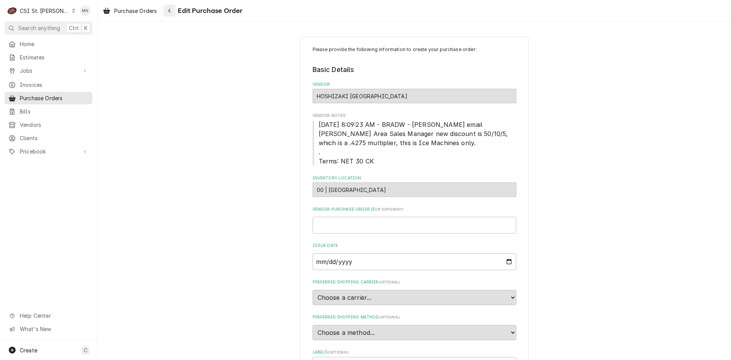
drag, startPoint x: 715, startPoint y: 0, endPoint x: 169, endPoint y: 10, distance: 545.7
click at [169, 10] on icon "Navigate back" at bounding box center [169, 10] width 3 height 5
